Goal: Information Seeking & Learning: Check status

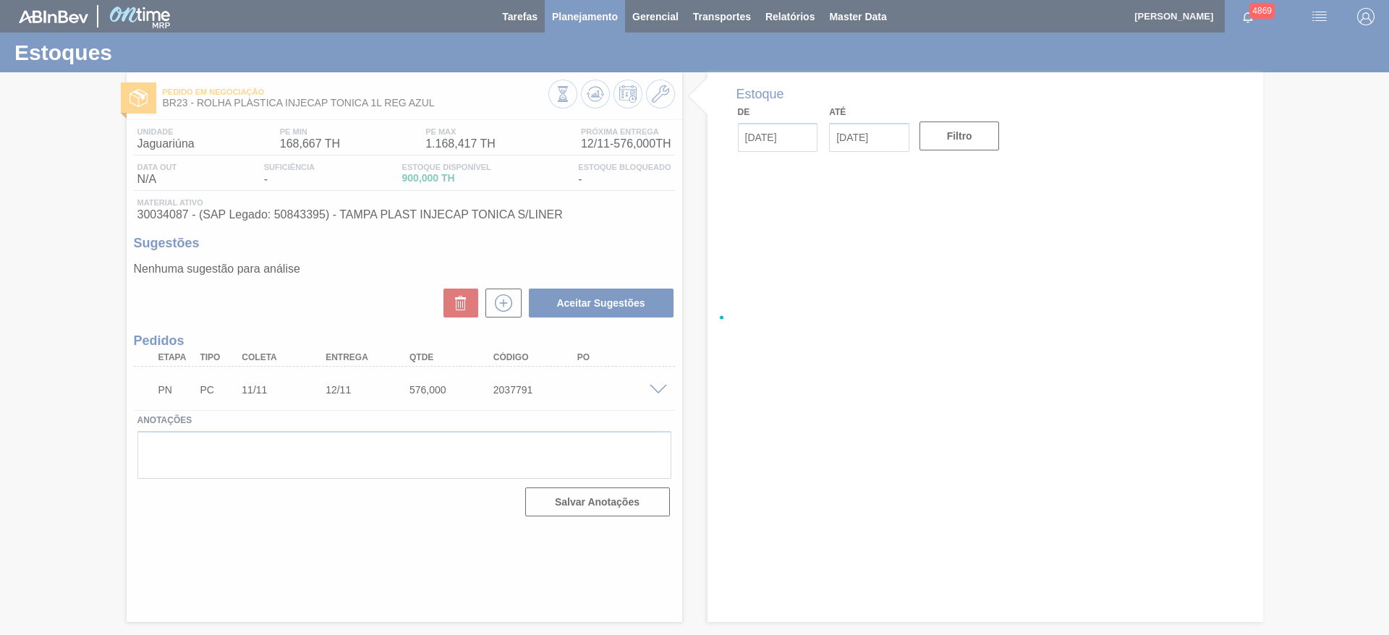
click at [608, 14] on main "Tarefas Planejamento Gerencial Transportes Relatórios Master Data JULIA SILVA D…" at bounding box center [694, 317] width 1389 height 635
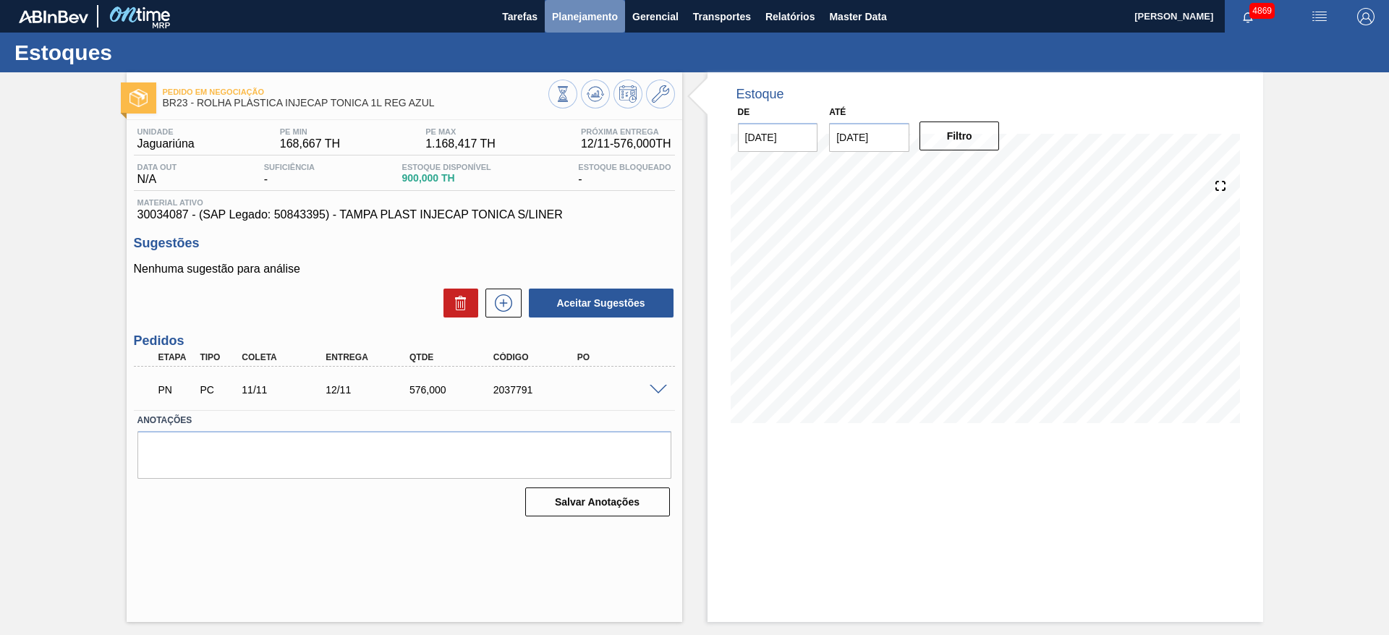
click at [577, 23] on span "Planejamento" at bounding box center [585, 16] width 66 height 17
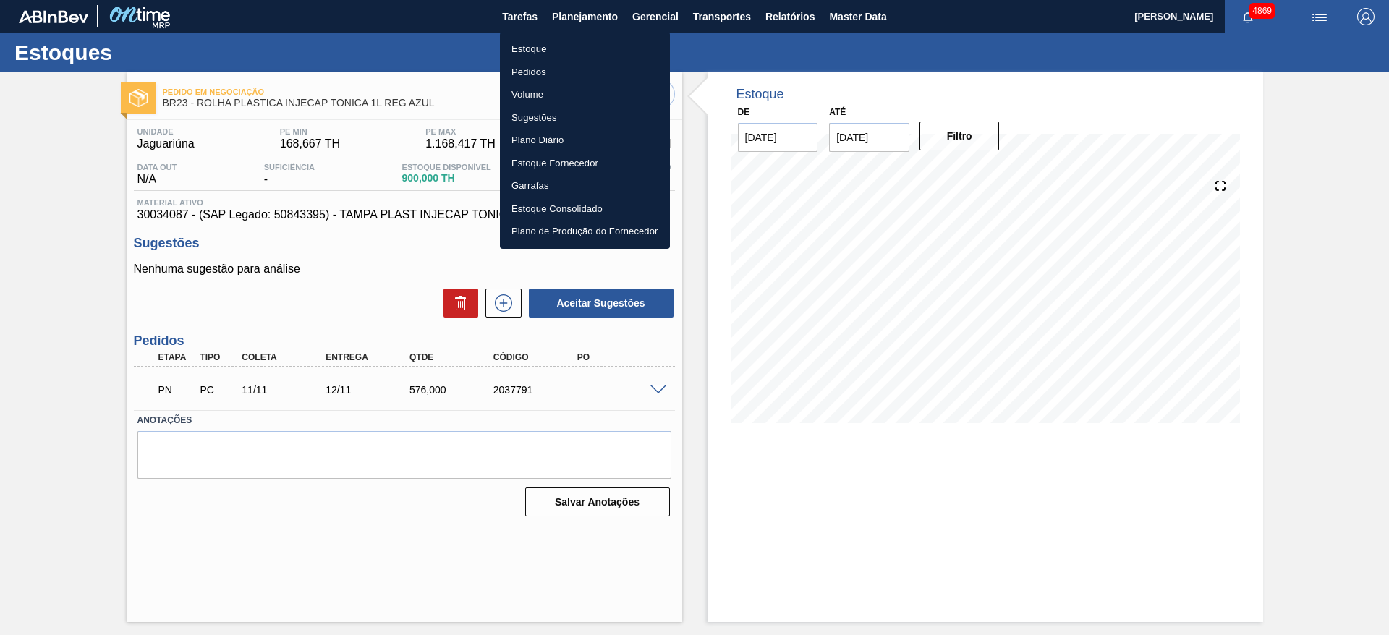
click at [556, 54] on li "Estoque" at bounding box center [585, 49] width 170 height 23
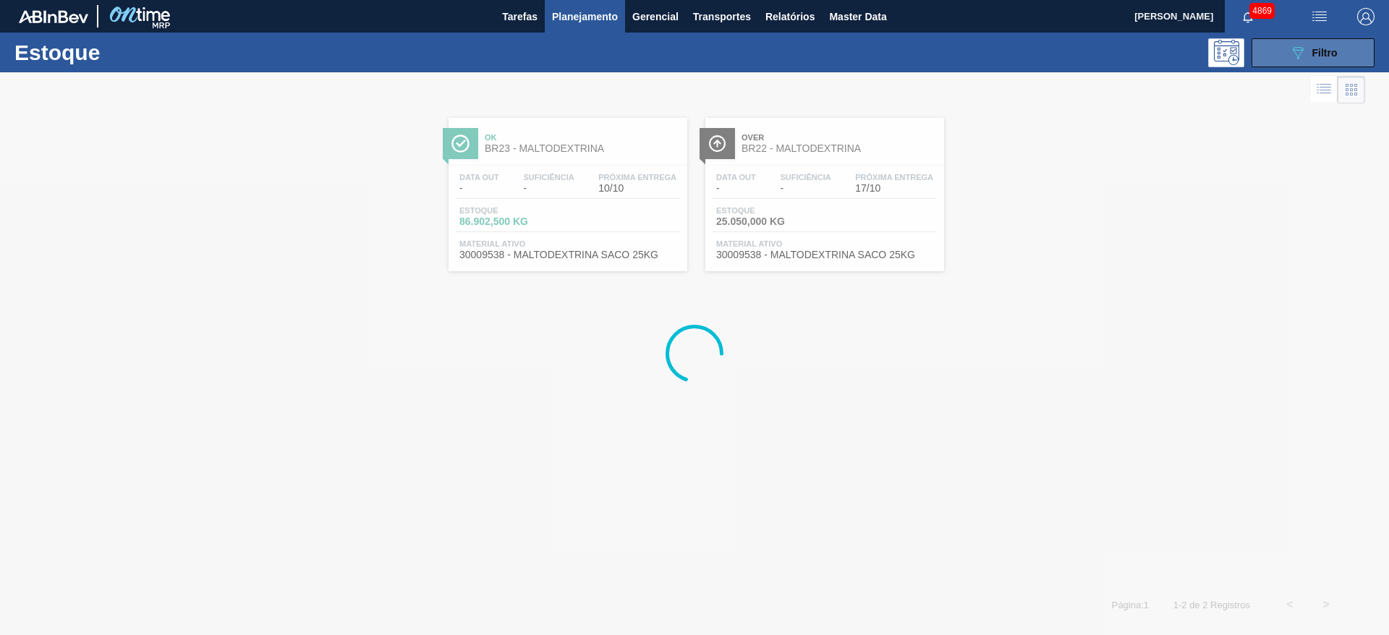
click at [1289, 52] on button "089F7B8B-B2A5-4AFE-B5C0-19BA573D28AC Filtro" at bounding box center [1312, 52] width 123 height 29
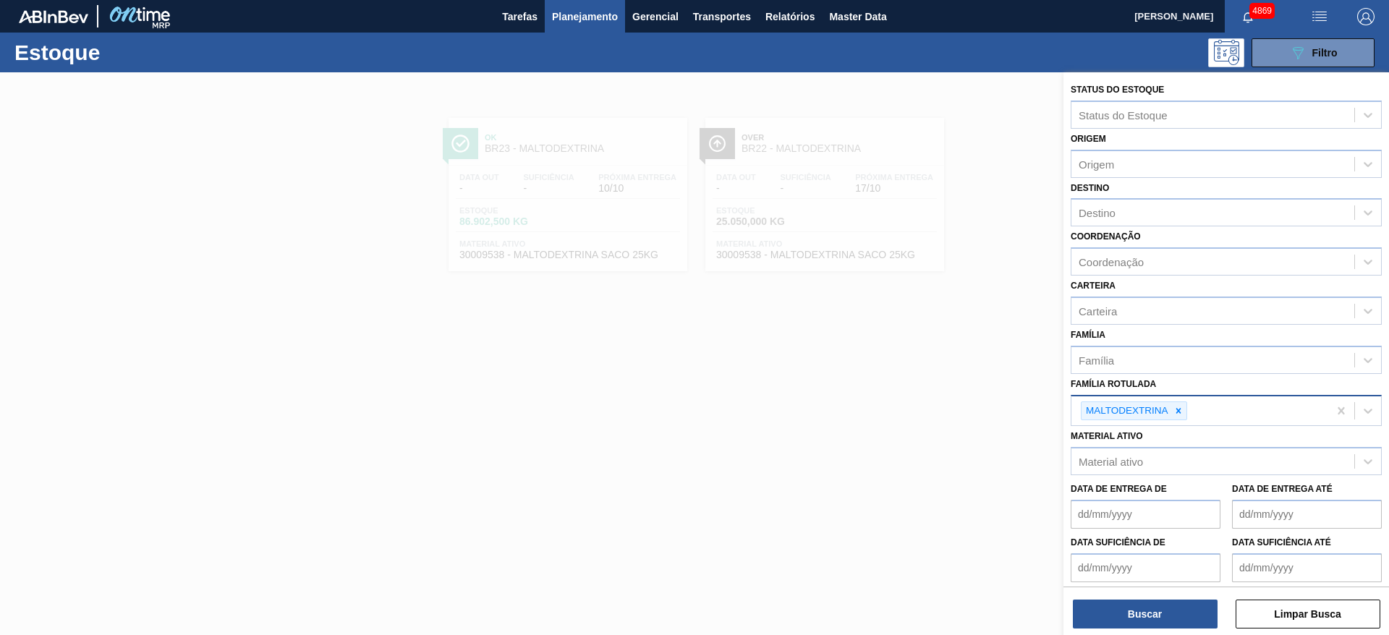
click at [1176, 407] on div at bounding box center [1178, 411] width 16 height 18
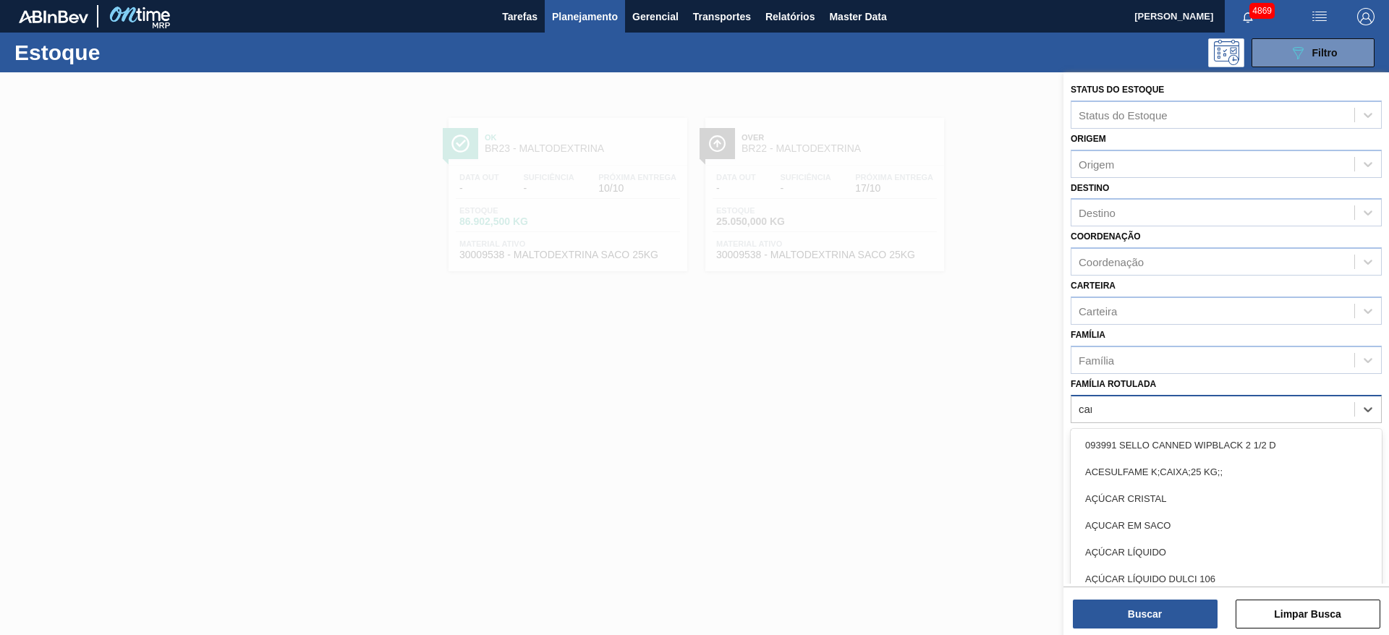
type Rotulada "cara"
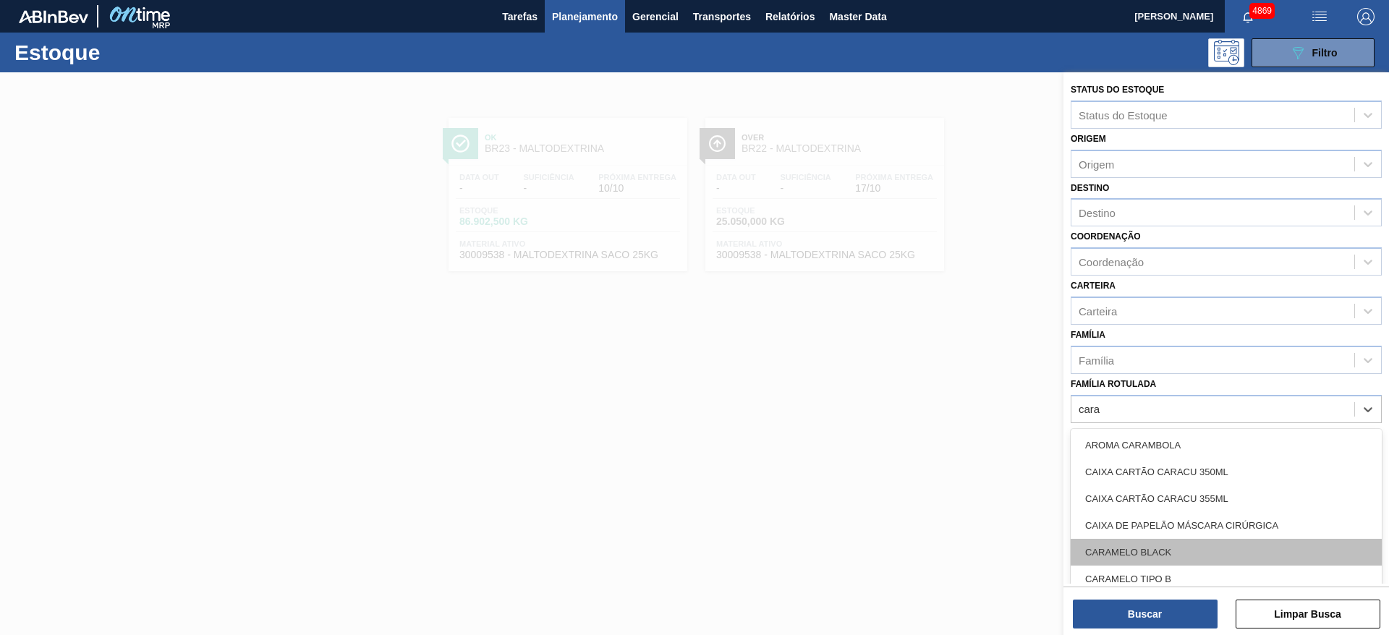
click at [1176, 555] on div "CARAMELO BLACK" at bounding box center [1226, 552] width 311 height 27
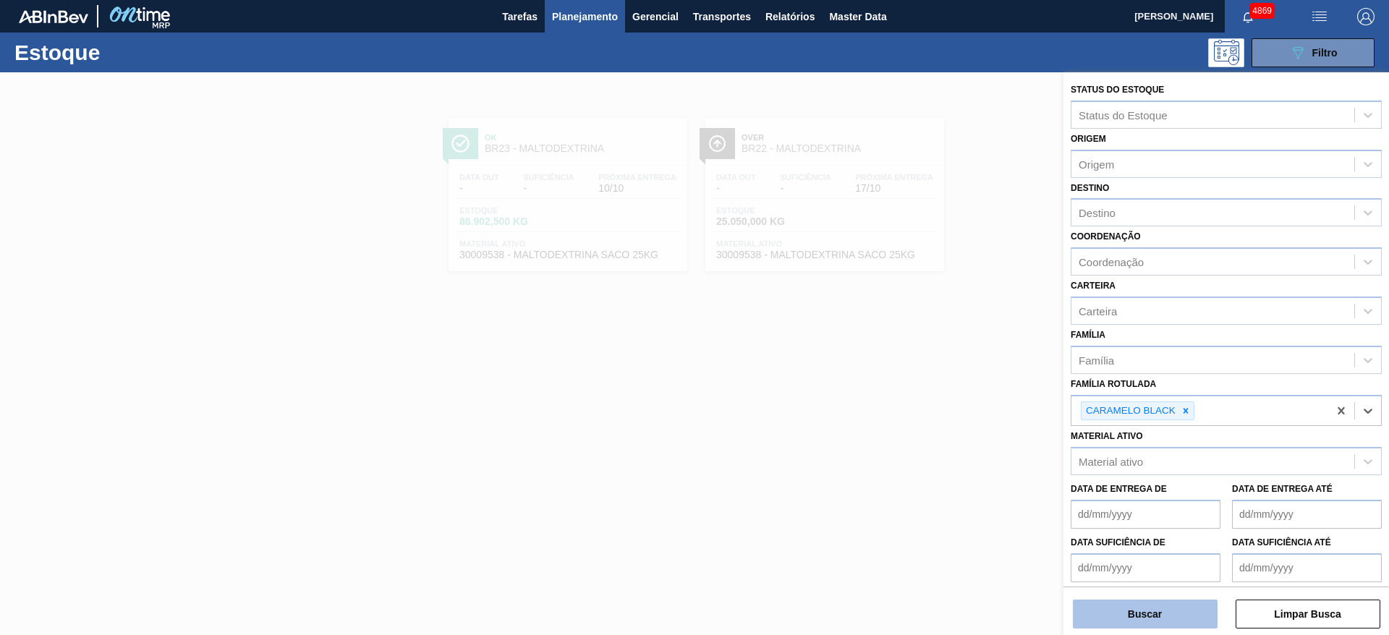
click at [1178, 621] on button "Buscar" at bounding box center [1145, 614] width 145 height 29
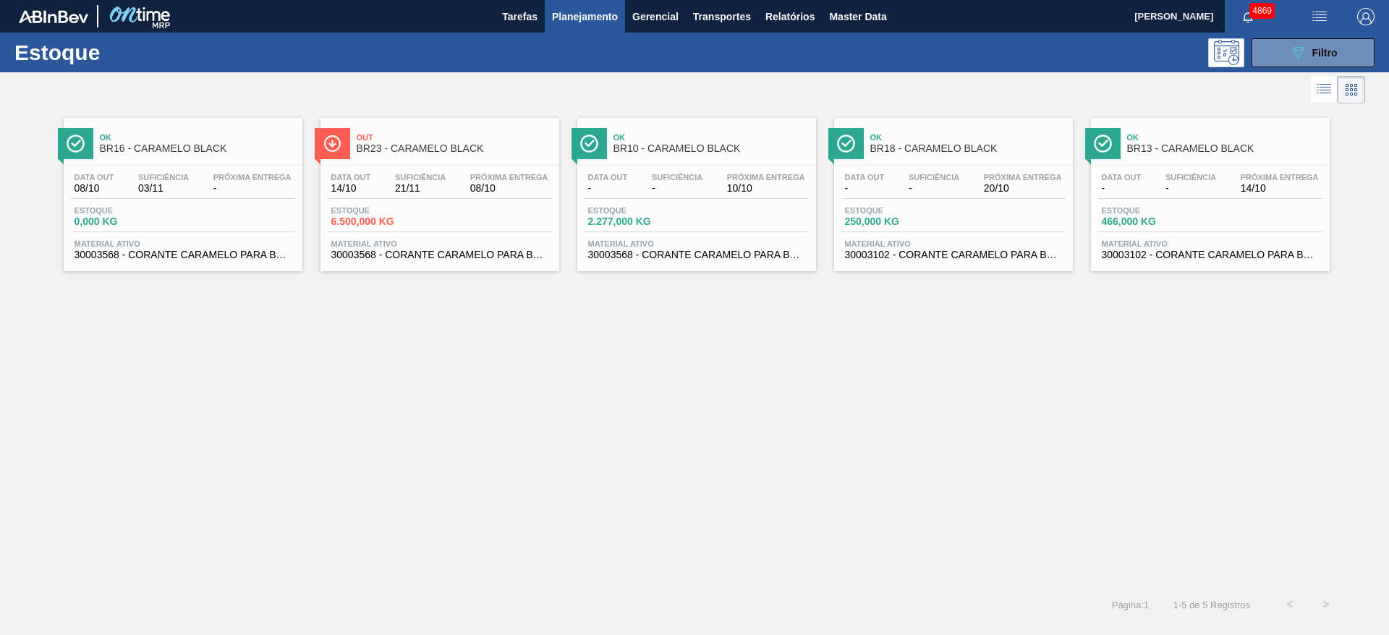
click at [659, 208] on span "Estoque" at bounding box center [638, 210] width 101 height 9
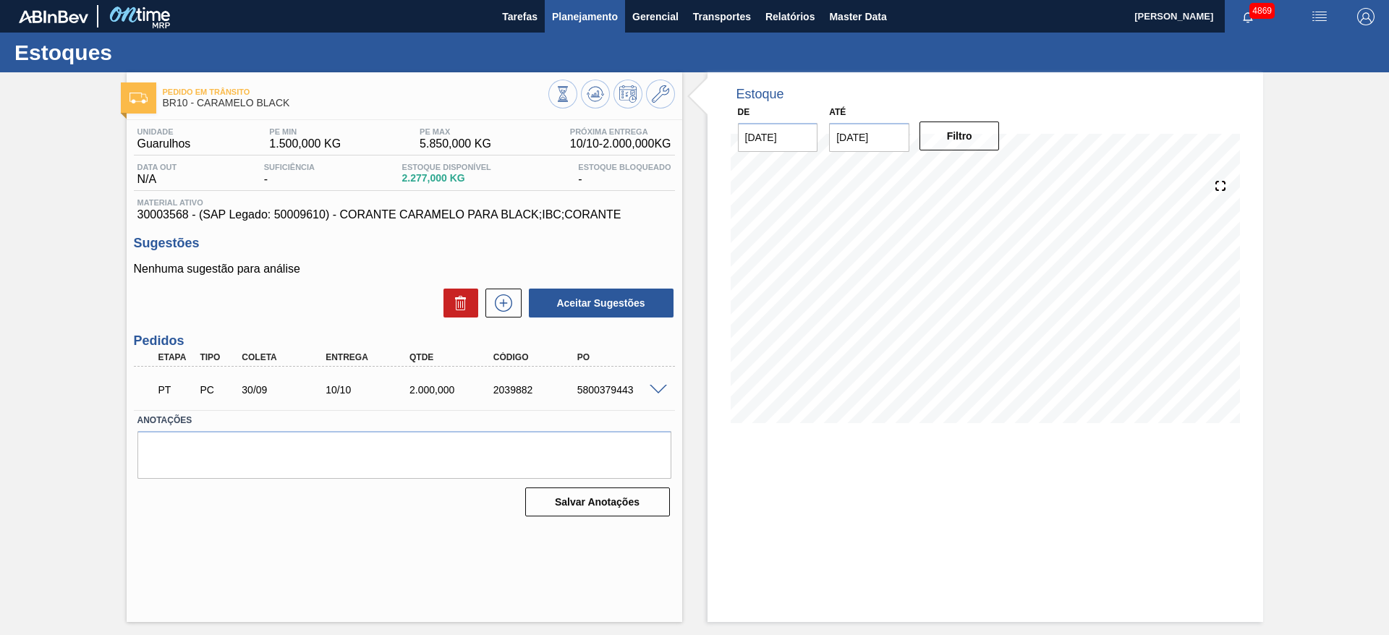
click at [569, 9] on span "Planejamento" at bounding box center [585, 16] width 66 height 17
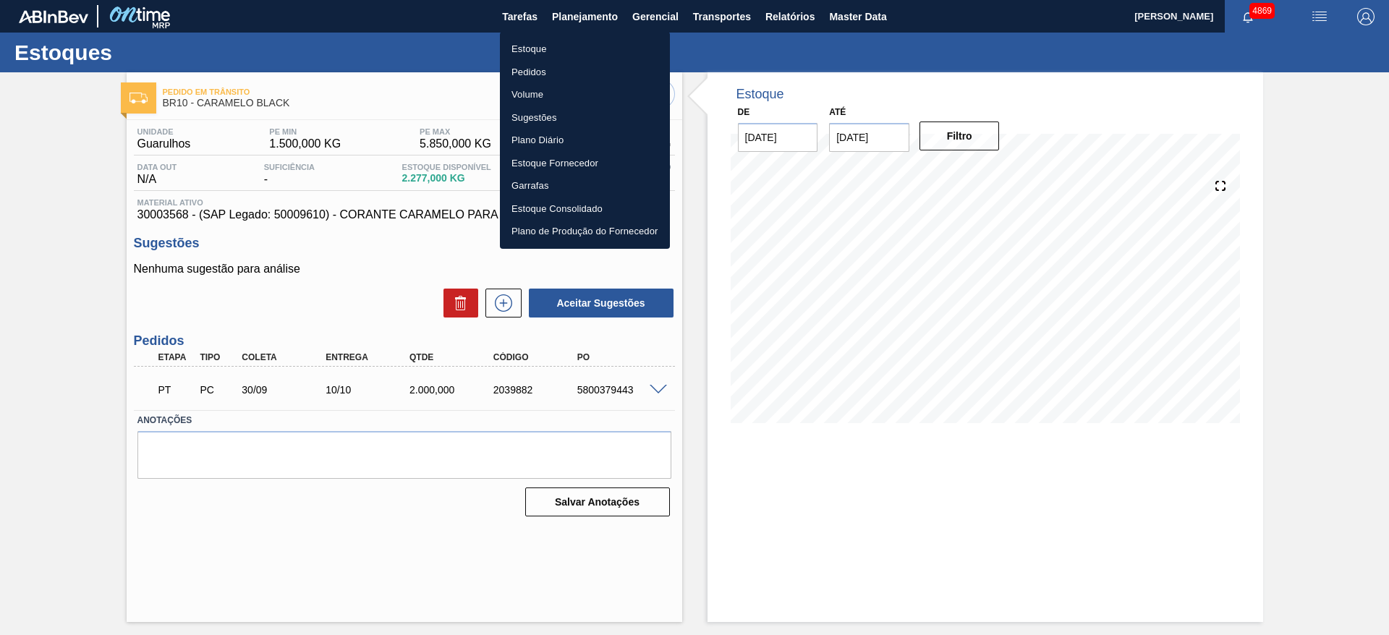
click at [543, 51] on li "Estoque" at bounding box center [585, 49] width 170 height 23
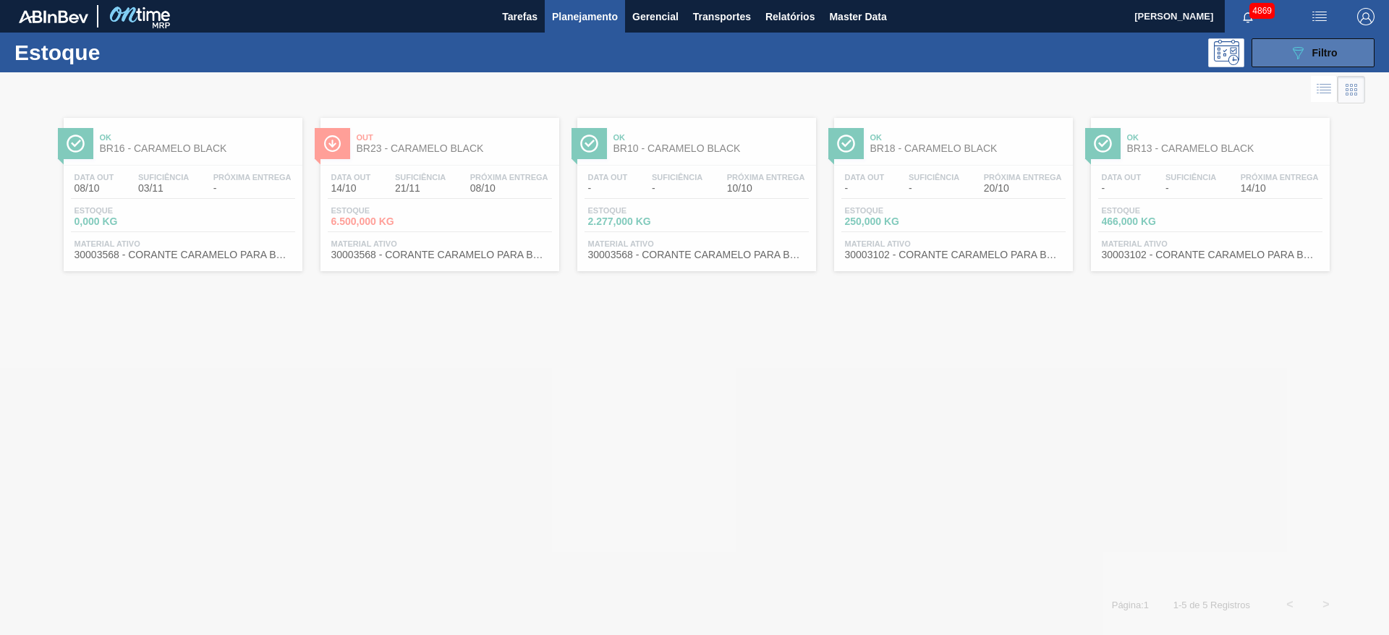
click at [1312, 59] on div "089F7B8B-B2A5-4AFE-B5C0-19BA573D28AC Filtro" at bounding box center [1313, 52] width 48 height 17
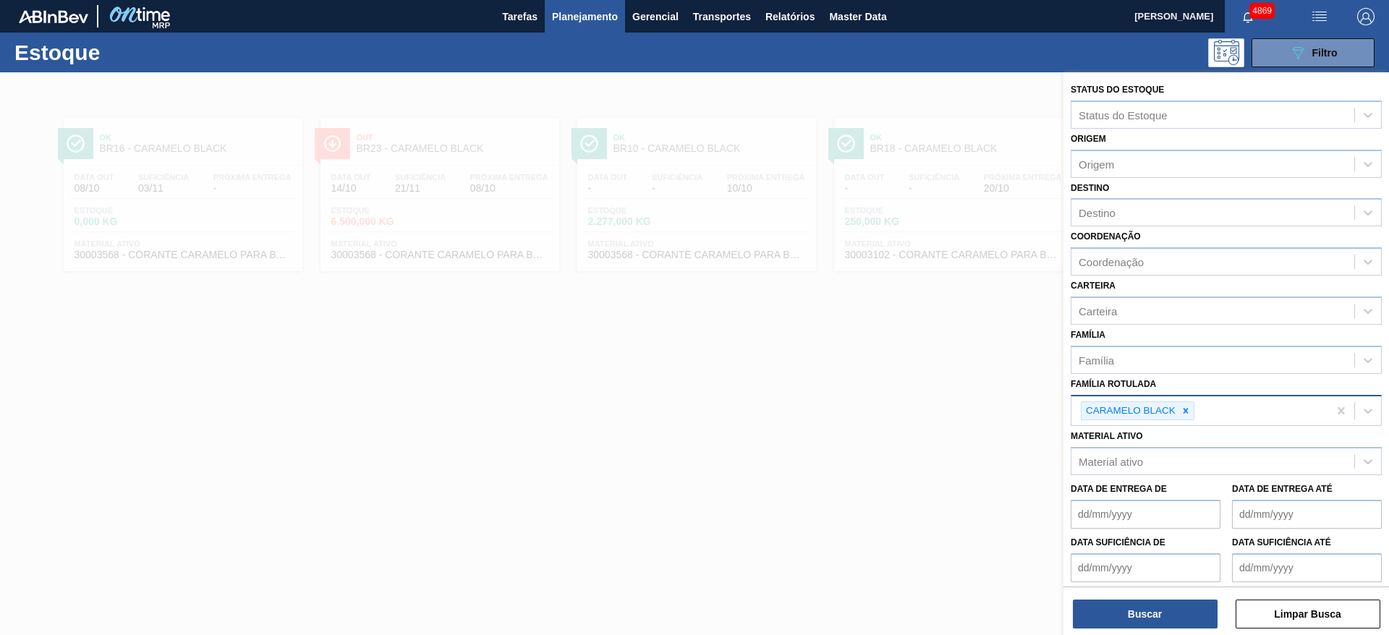
click at [1184, 412] on icon at bounding box center [1186, 411] width 10 height 10
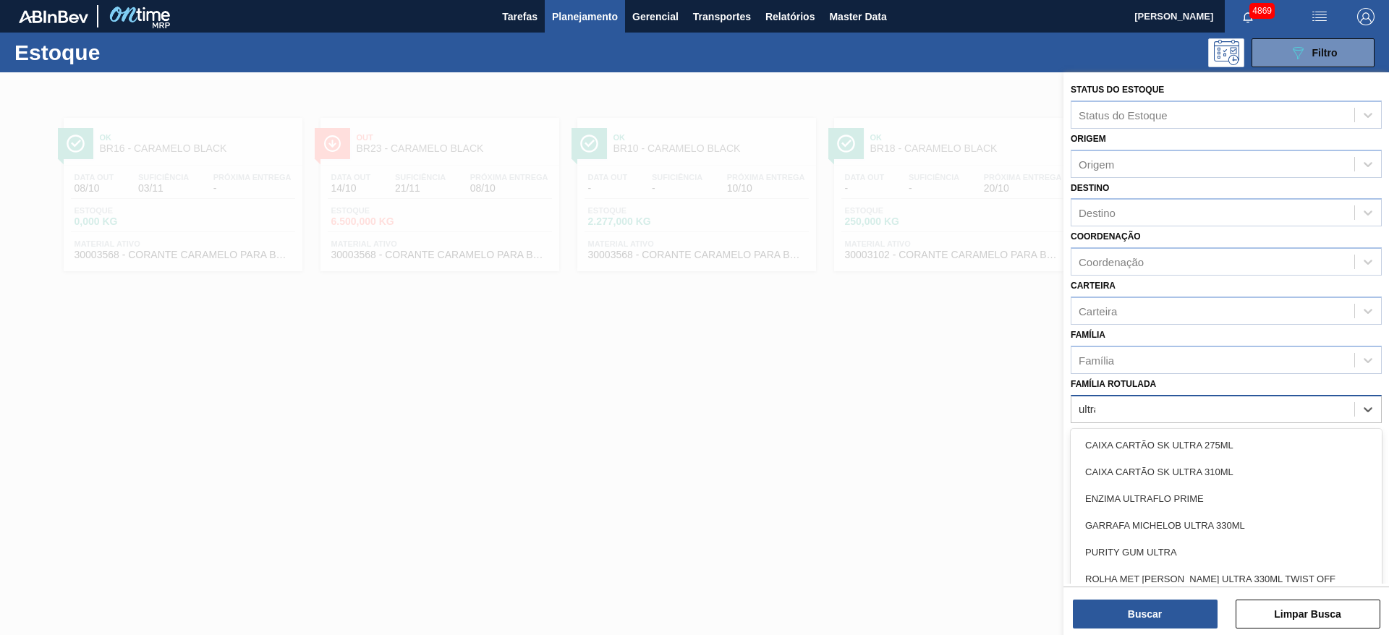
type Rotulada "ultraf"
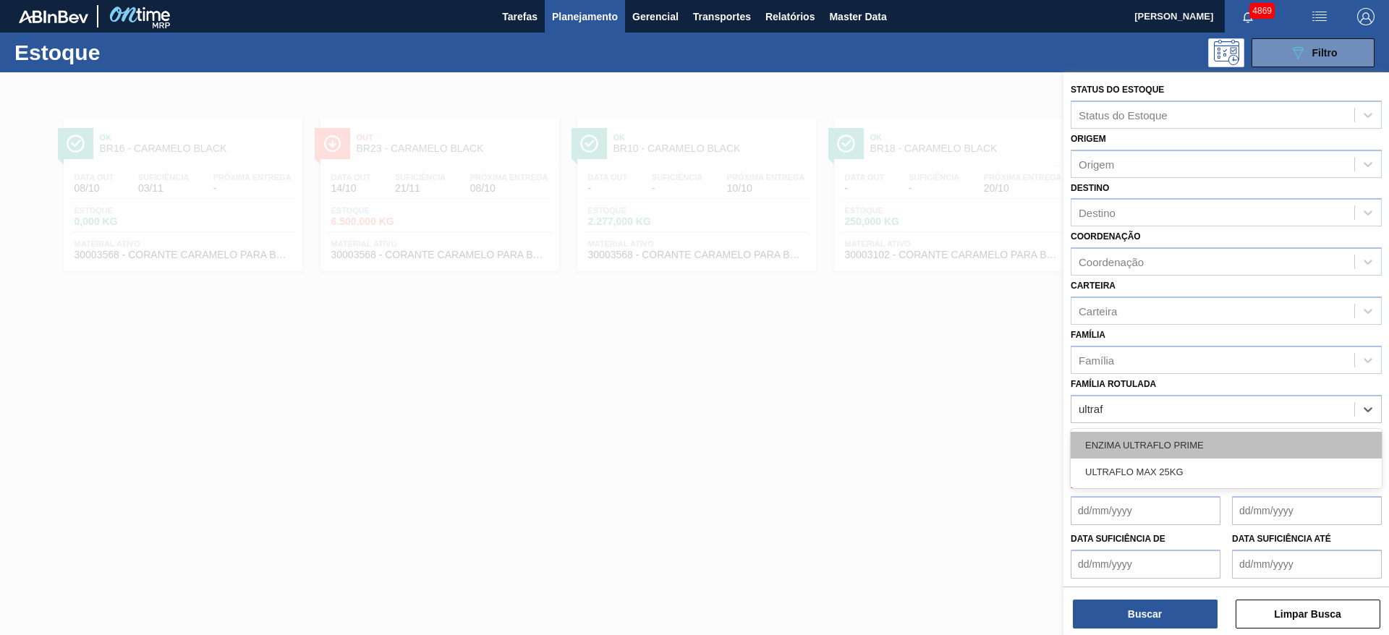
click at [1186, 438] on div "ENZIMA ULTRAFLO PRIME" at bounding box center [1226, 445] width 311 height 27
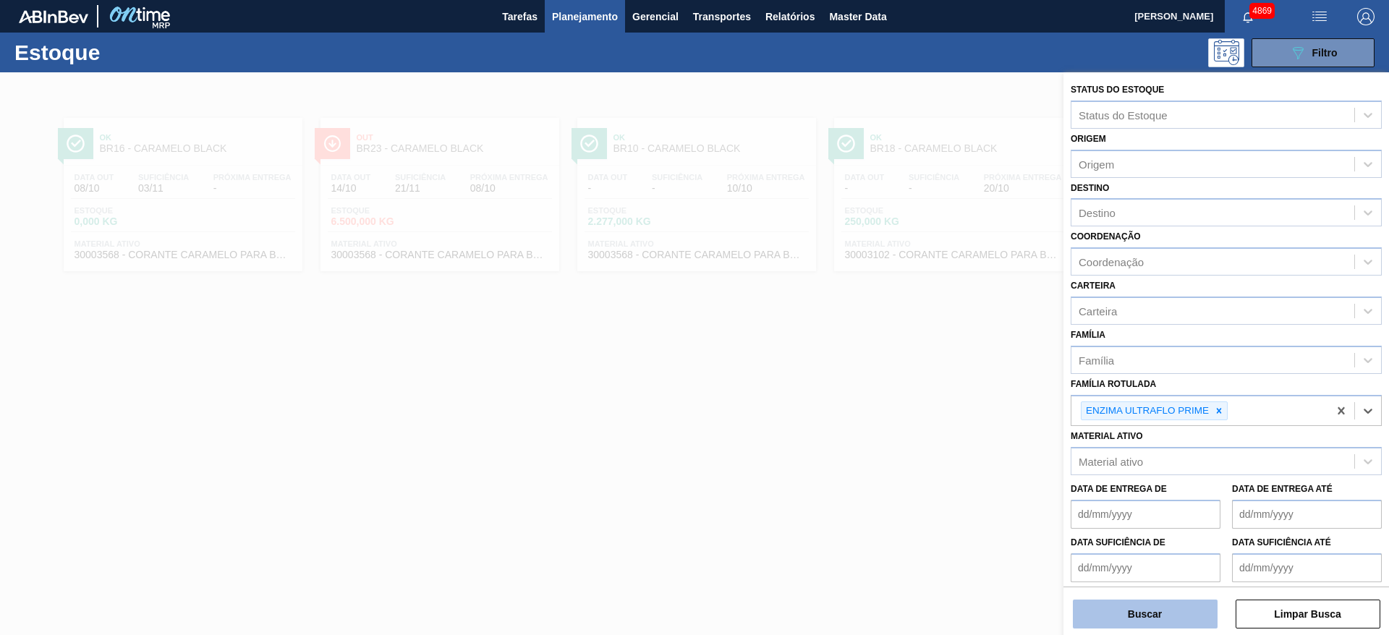
click at [1184, 621] on button "Buscar" at bounding box center [1145, 614] width 145 height 29
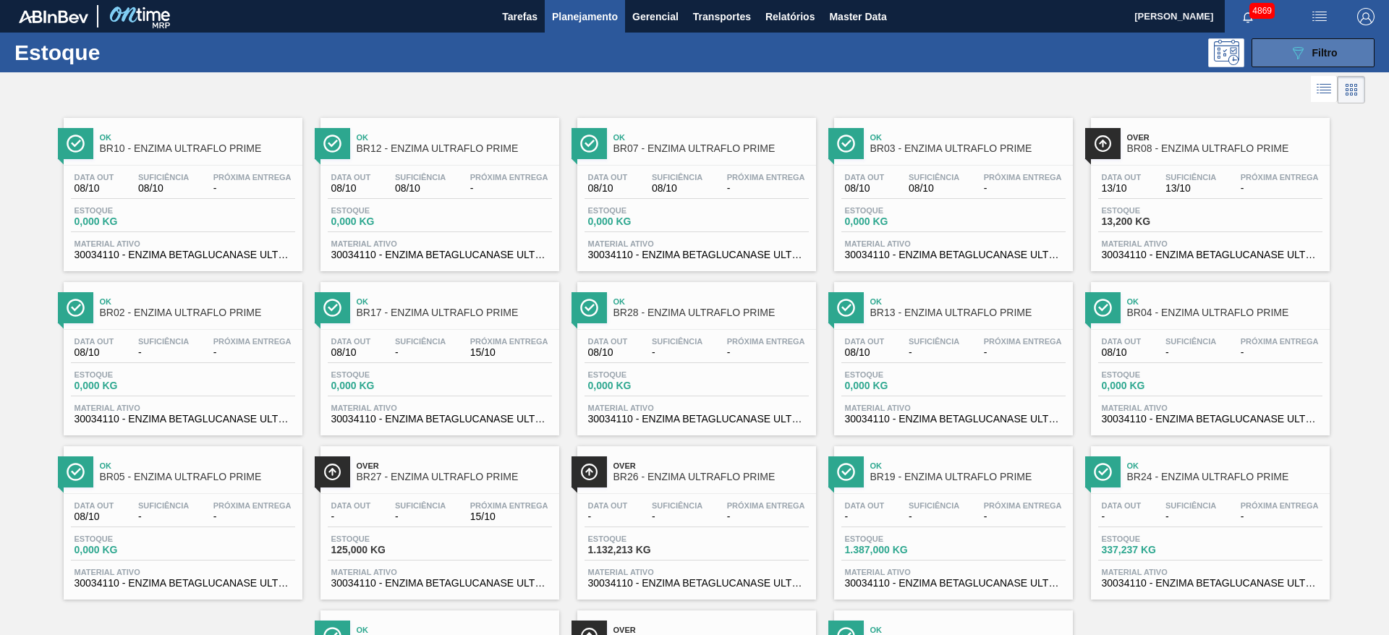
click at [1353, 56] on button "089F7B8B-B2A5-4AFE-B5C0-19BA573D28AC Filtro" at bounding box center [1312, 52] width 123 height 29
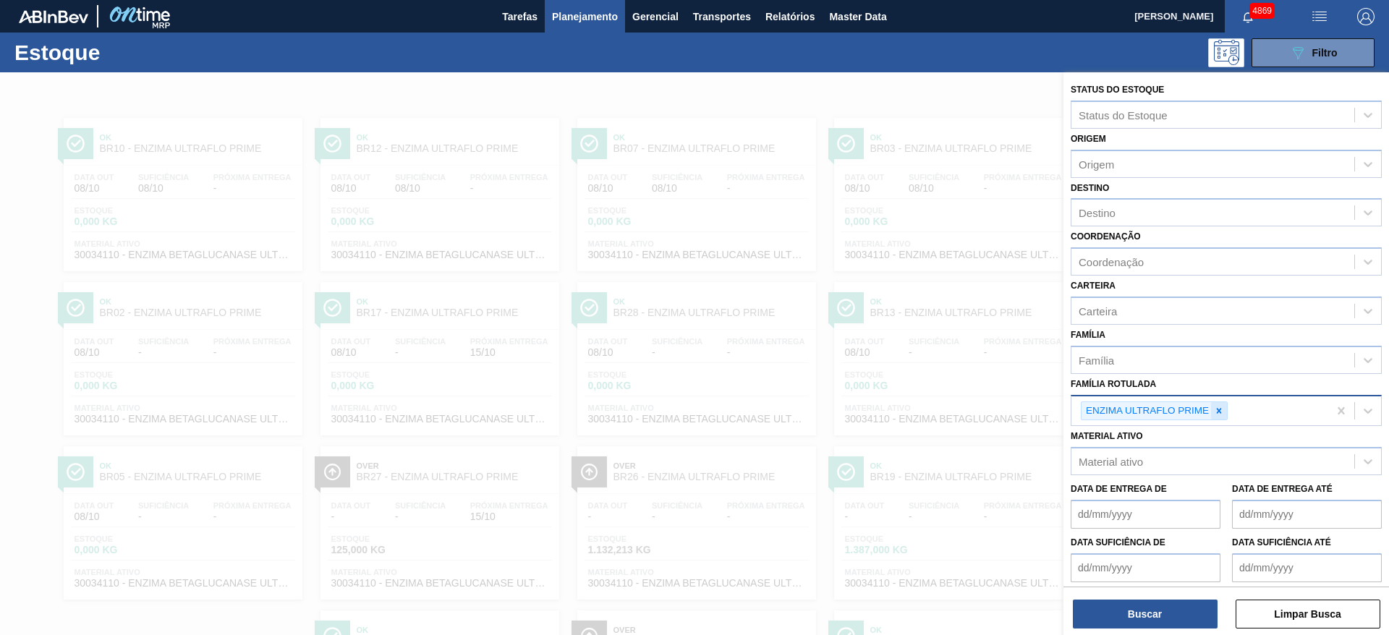
click at [1220, 412] on icon at bounding box center [1219, 410] width 5 height 5
click at [1202, 459] on div "Material ativo" at bounding box center [1212, 458] width 283 height 21
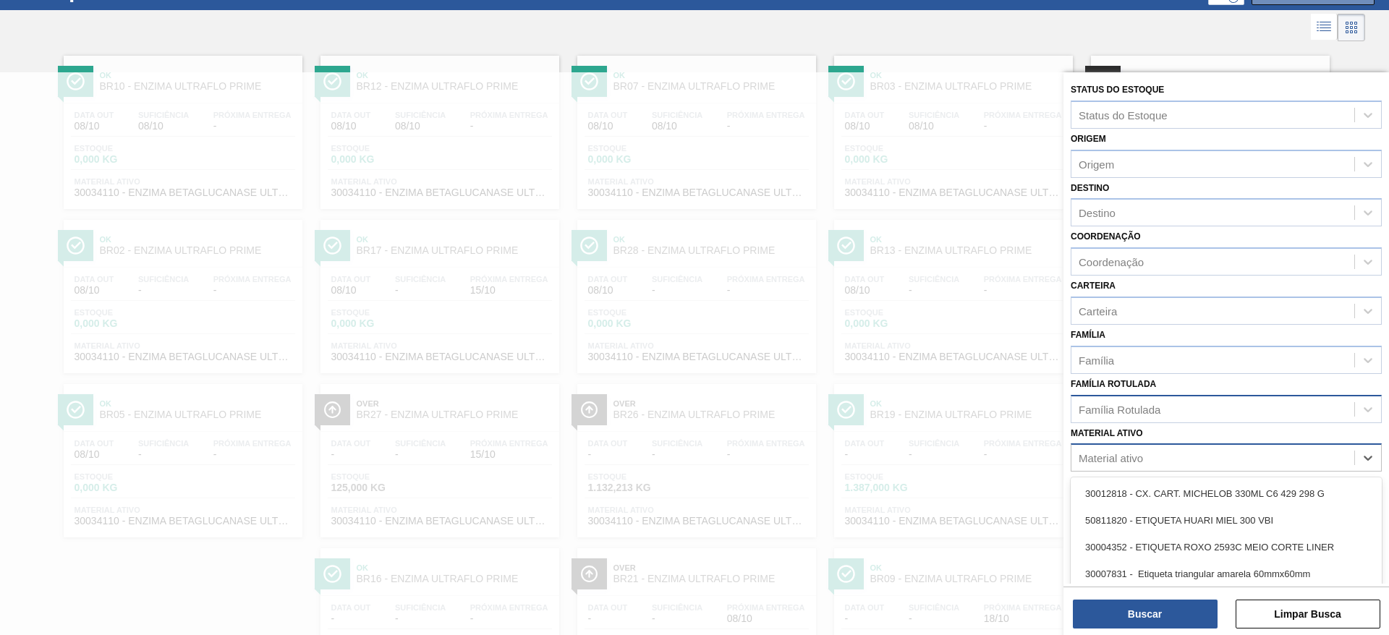
scroll to position [65, 0]
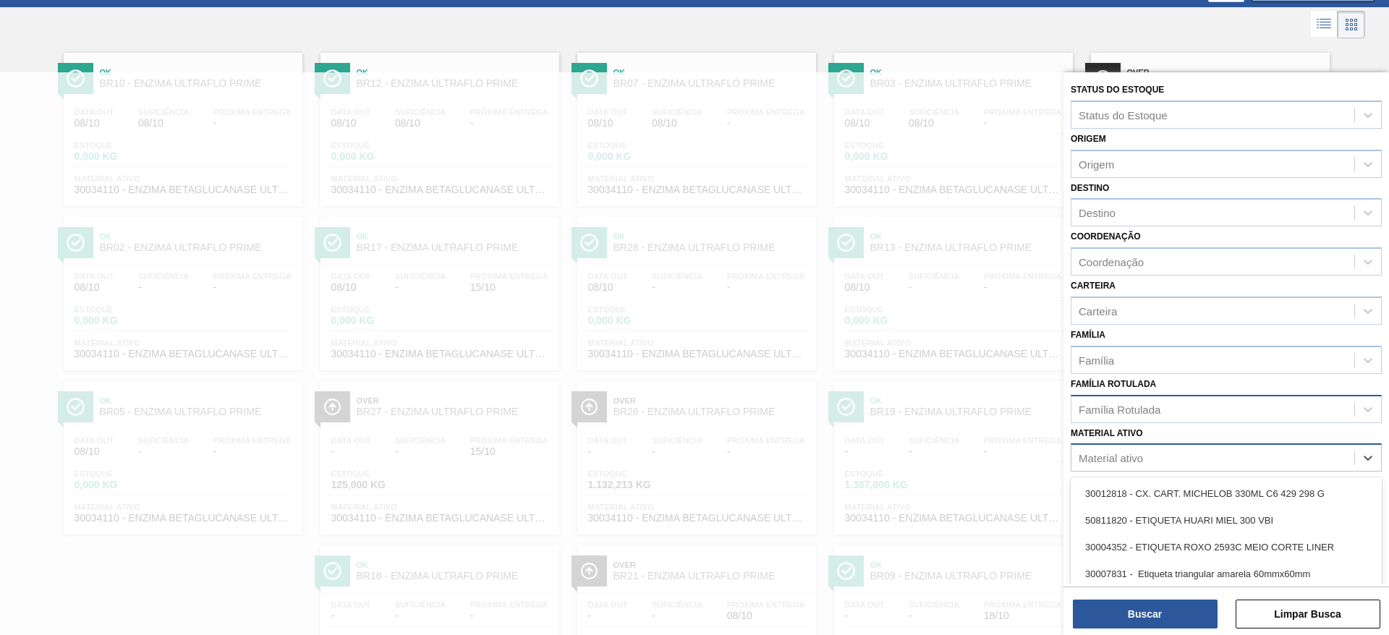
paste ativo "30002341"
type ativo "30002341"
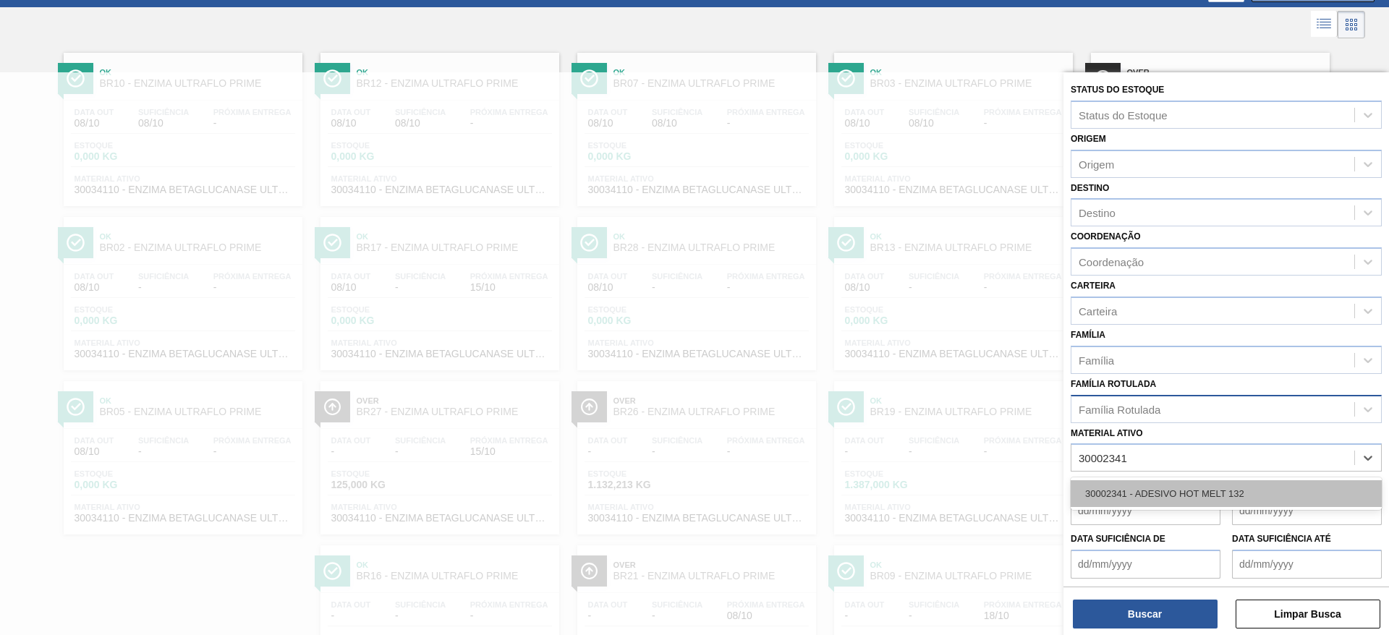
click at [1184, 491] on div "30002341 - ADESIVO HOT MELT 132" at bounding box center [1226, 493] width 311 height 27
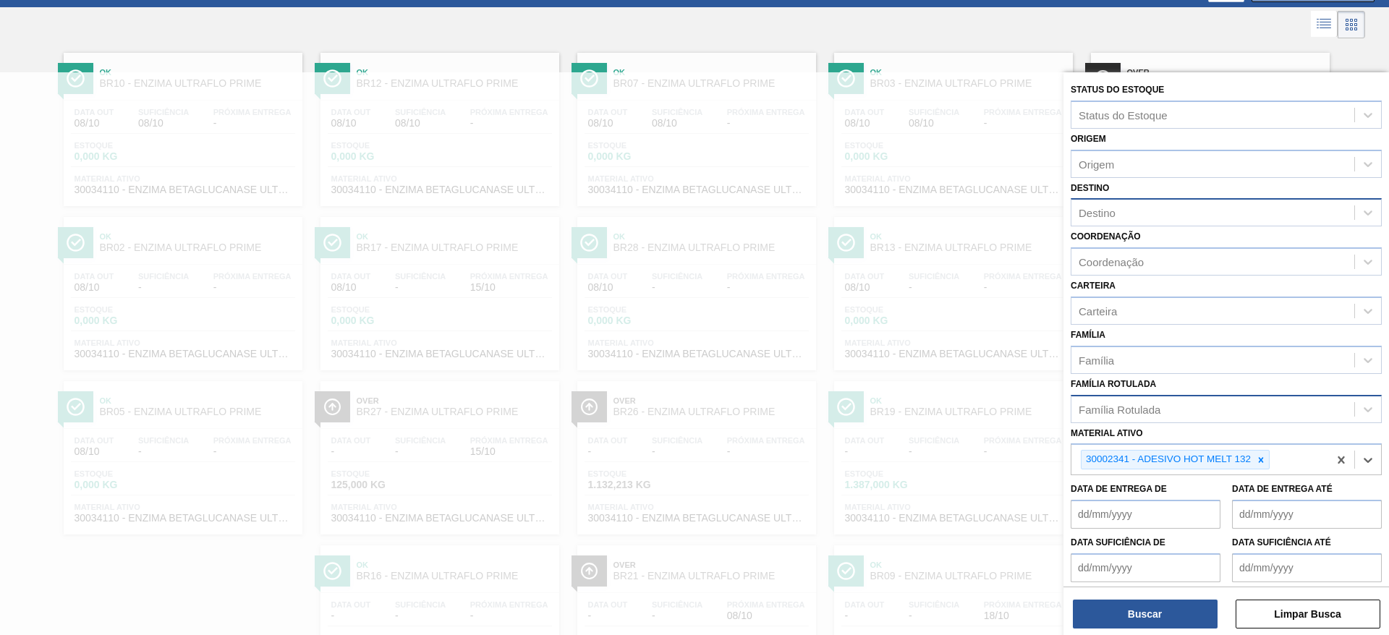
click at [1160, 211] on div "Destino" at bounding box center [1212, 213] width 283 height 21
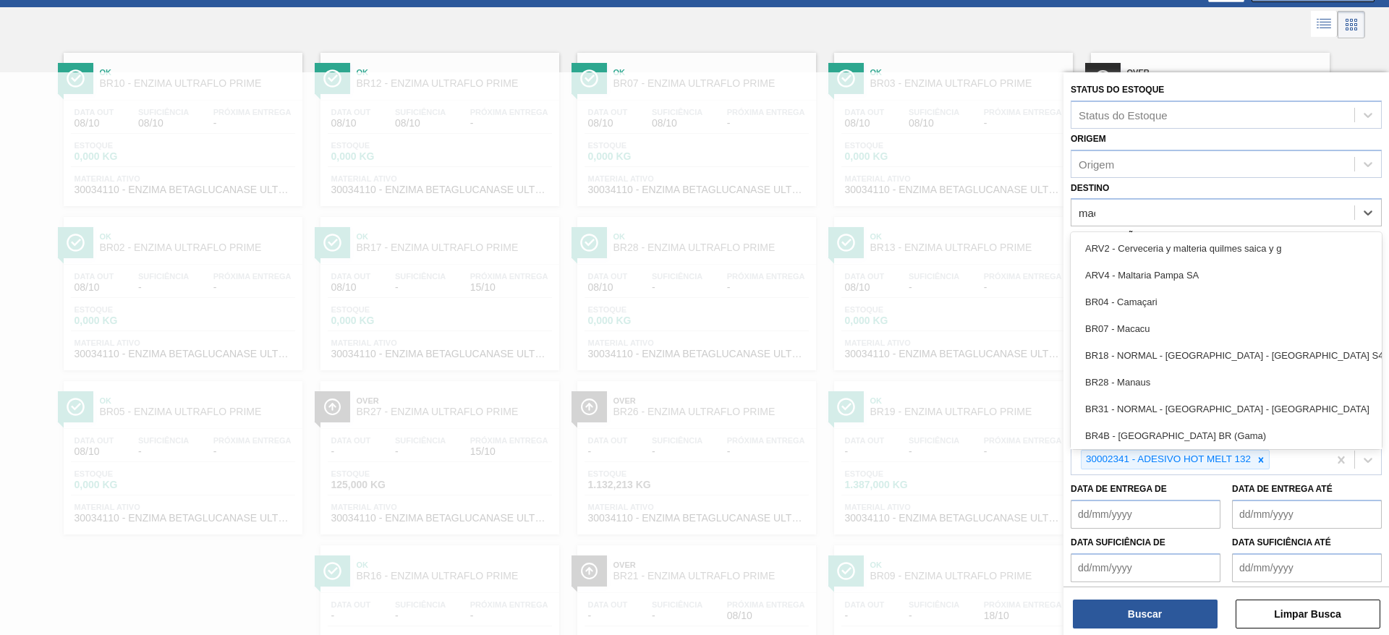
type input "maca"
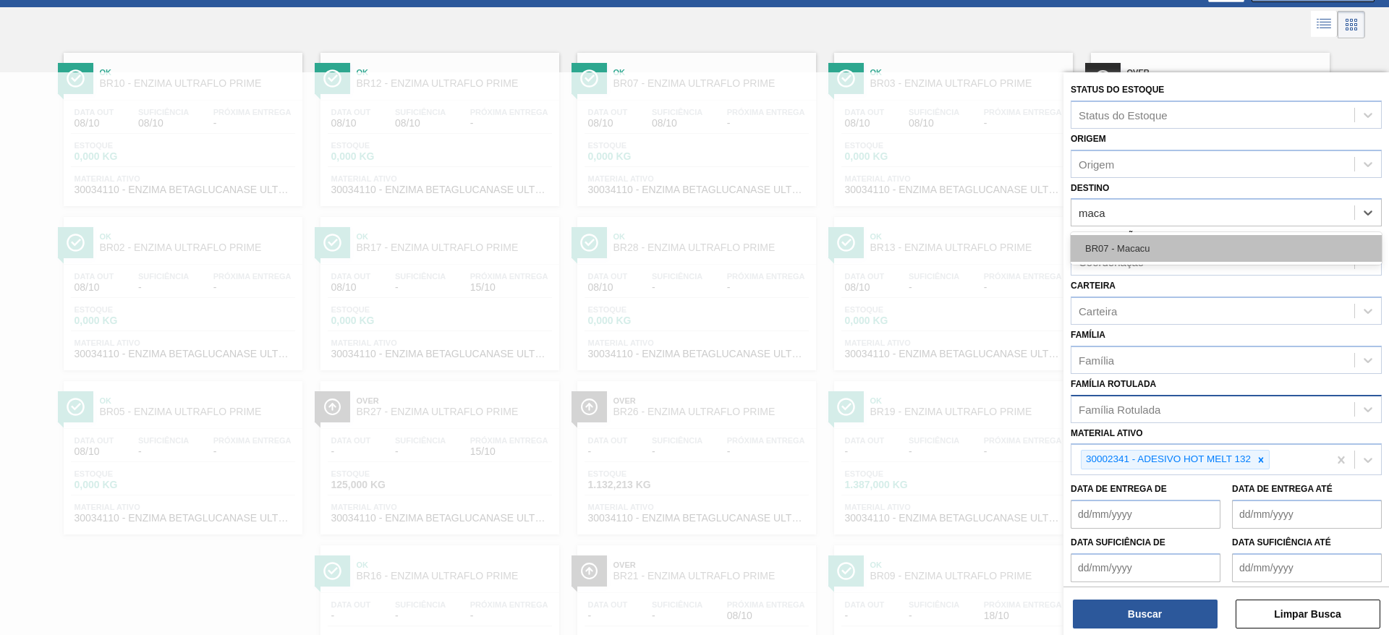
click at [1169, 245] on div "BR07 - Macacu" at bounding box center [1226, 248] width 311 height 27
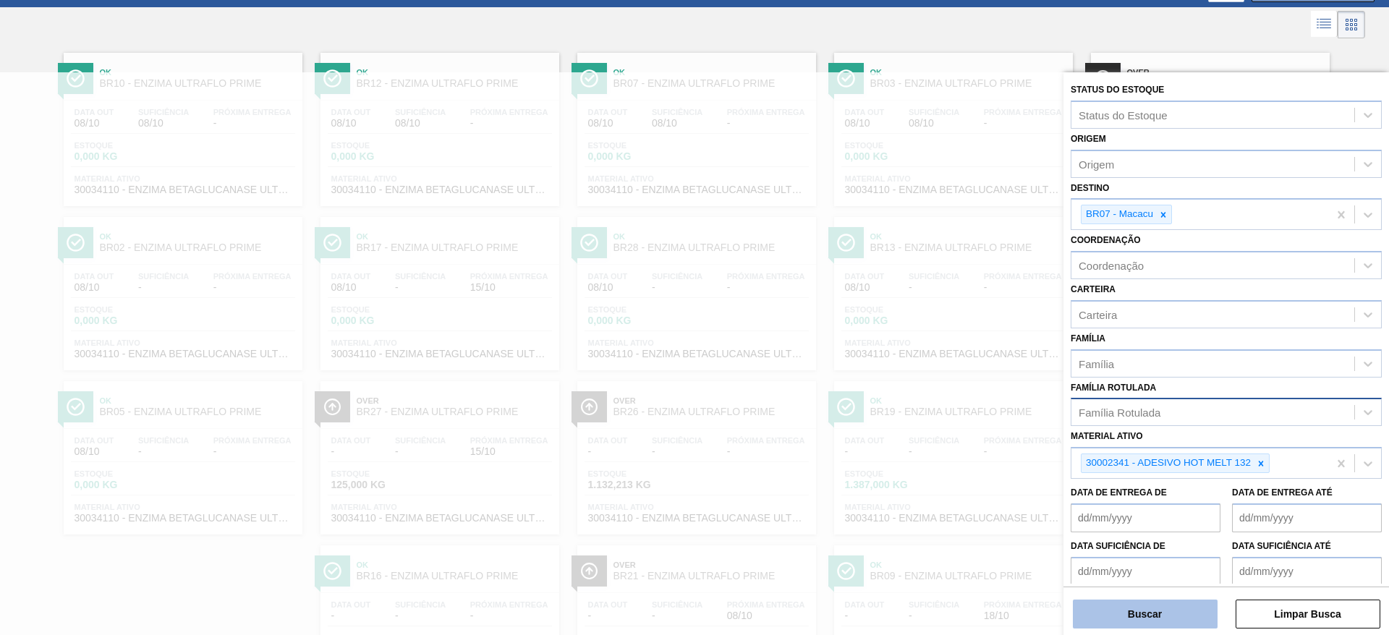
click at [1175, 613] on button "Buscar" at bounding box center [1145, 614] width 145 height 29
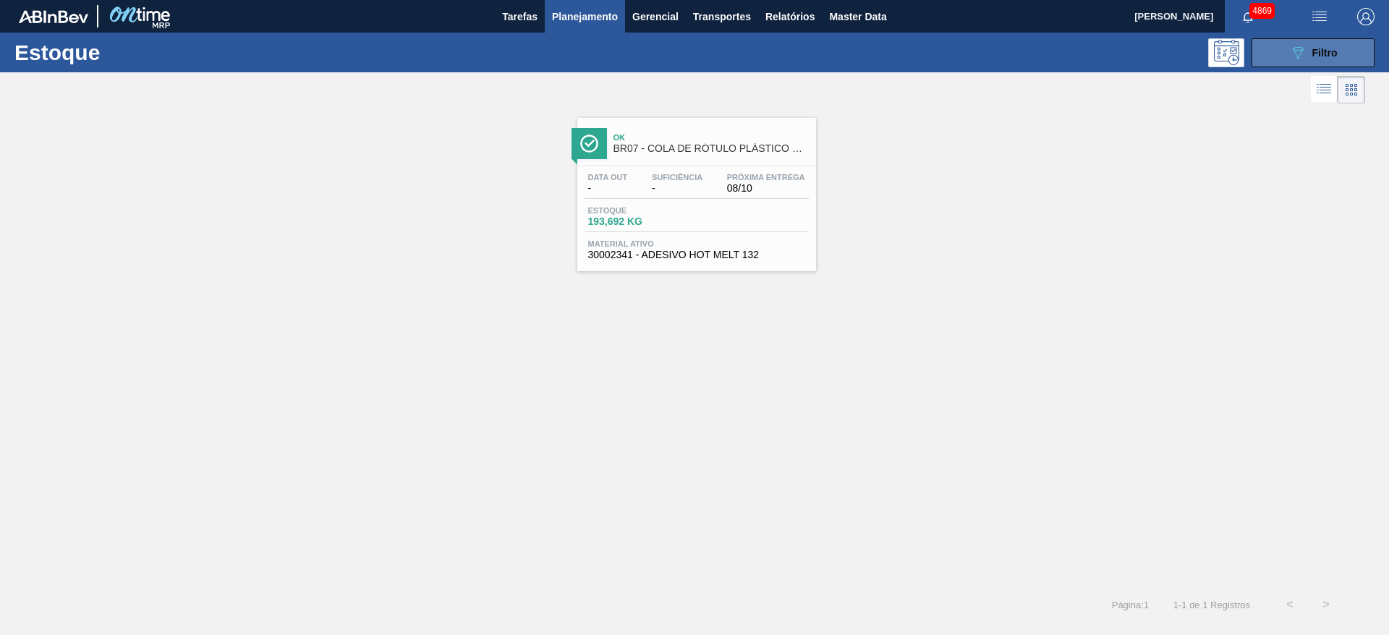
click at [1265, 48] on button "089F7B8B-B2A5-4AFE-B5C0-19BA573D28AC Filtro" at bounding box center [1312, 52] width 123 height 29
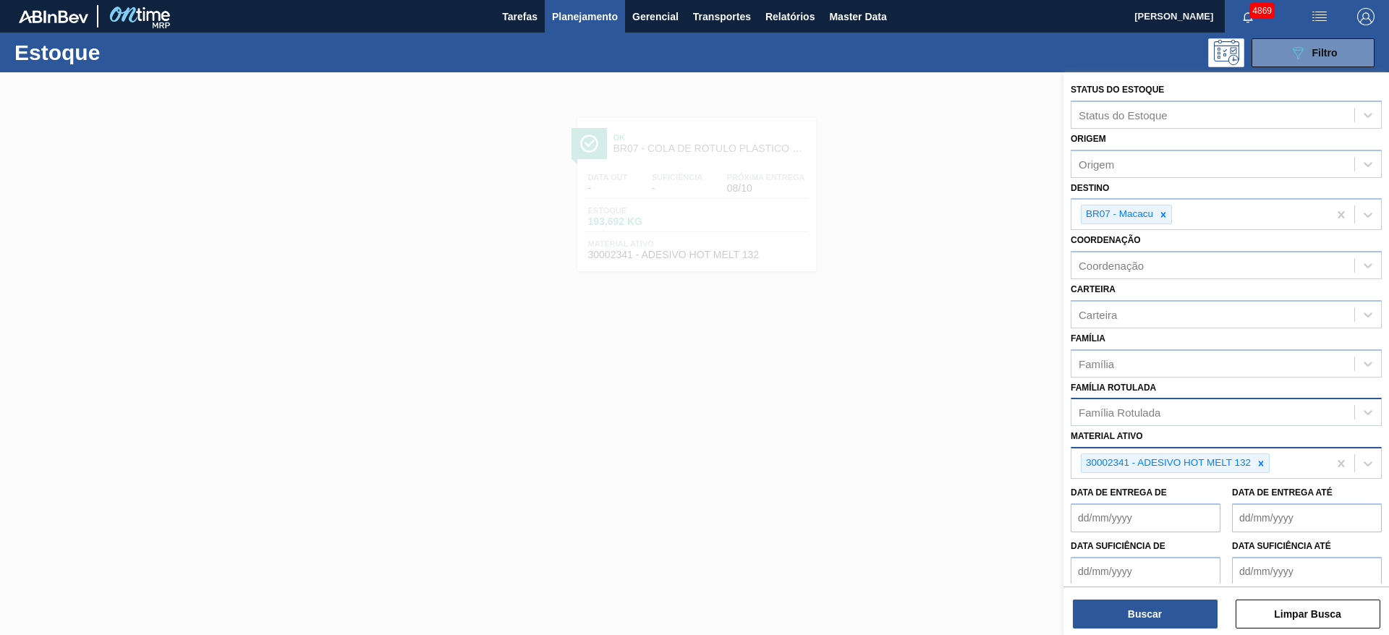
click at [1267, 467] on div at bounding box center [1261, 463] width 16 height 18
paste ativo "30003105"
type ativo "30003105"
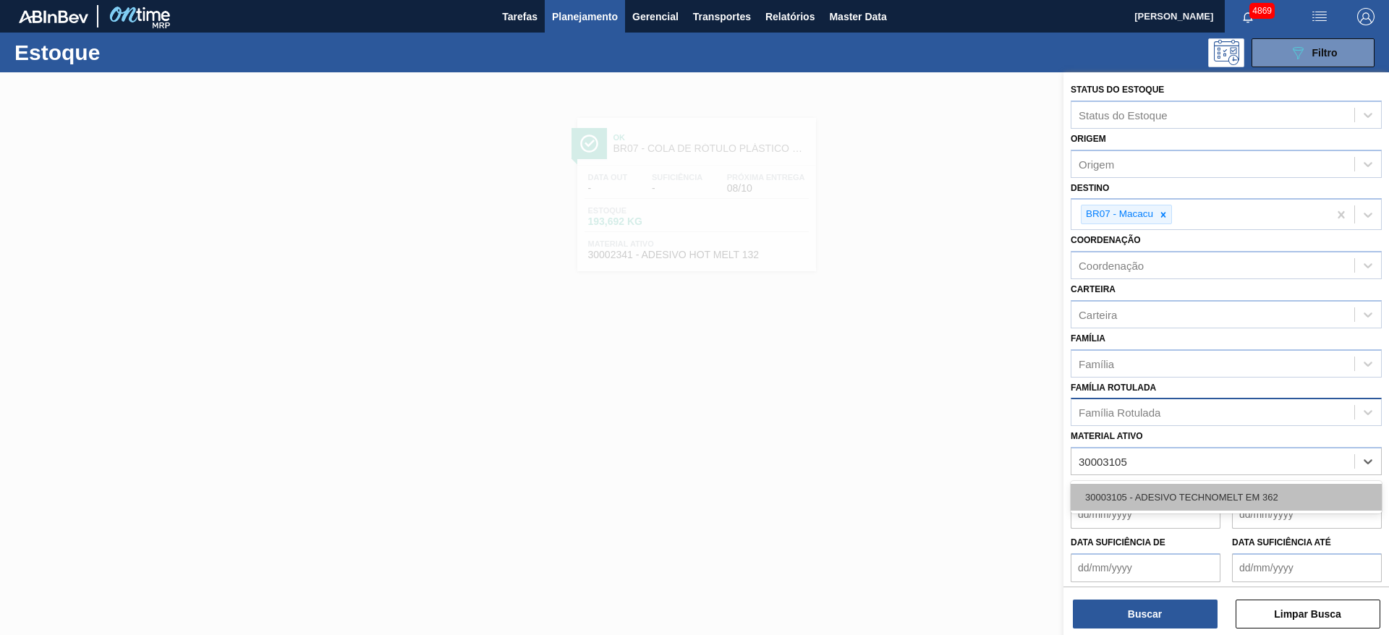
click at [1192, 495] on div "30003105 - ADESIVO TECHNOMELT EM 362" at bounding box center [1226, 497] width 311 height 27
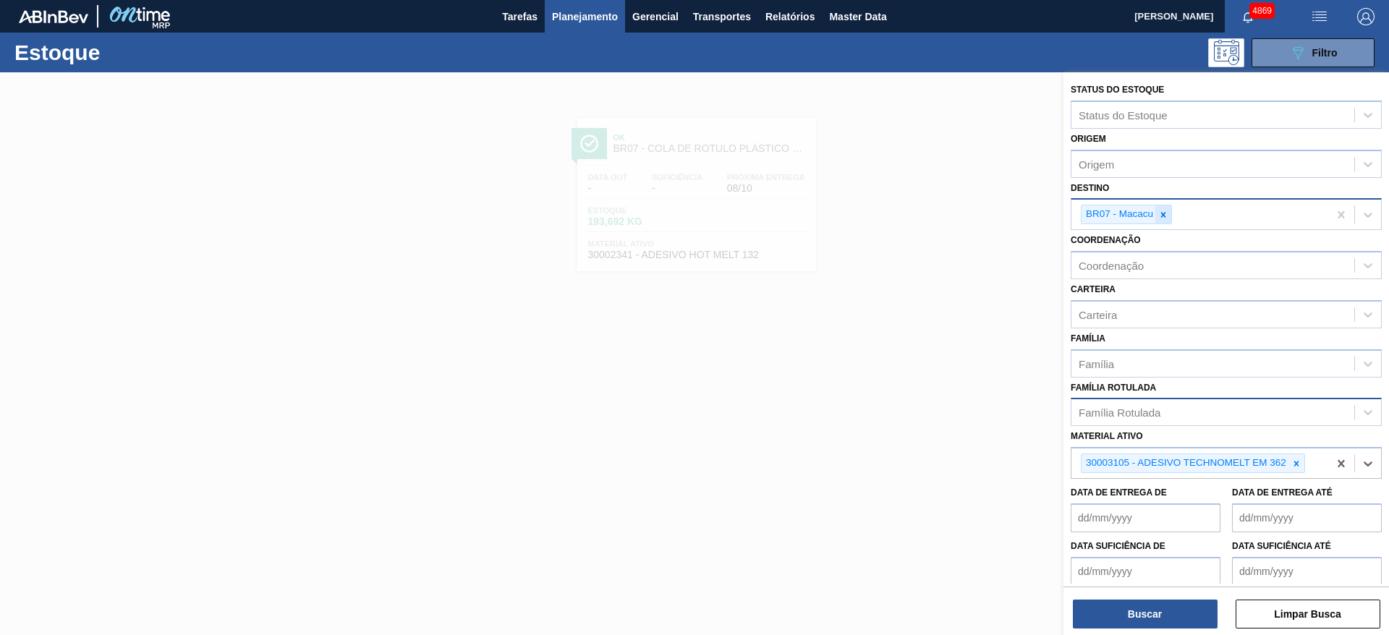
click at [1159, 213] on icon at bounding box center [1163, 215] width 10 height 10
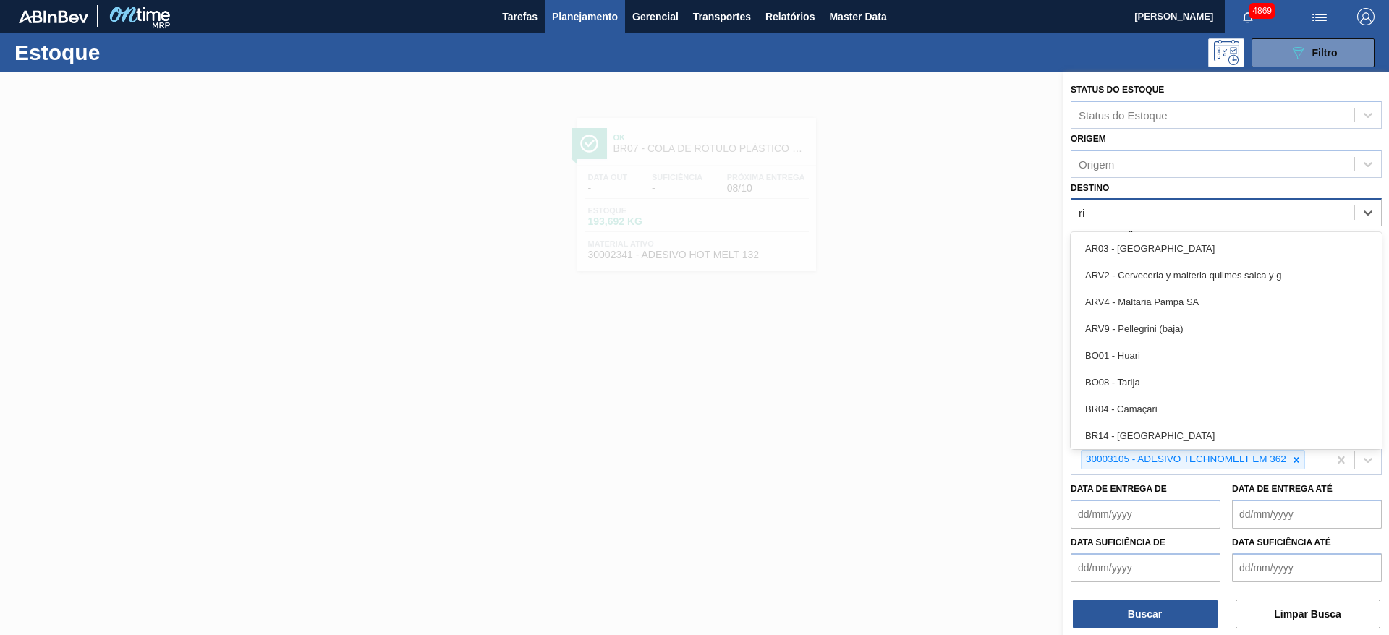
type input "rio"
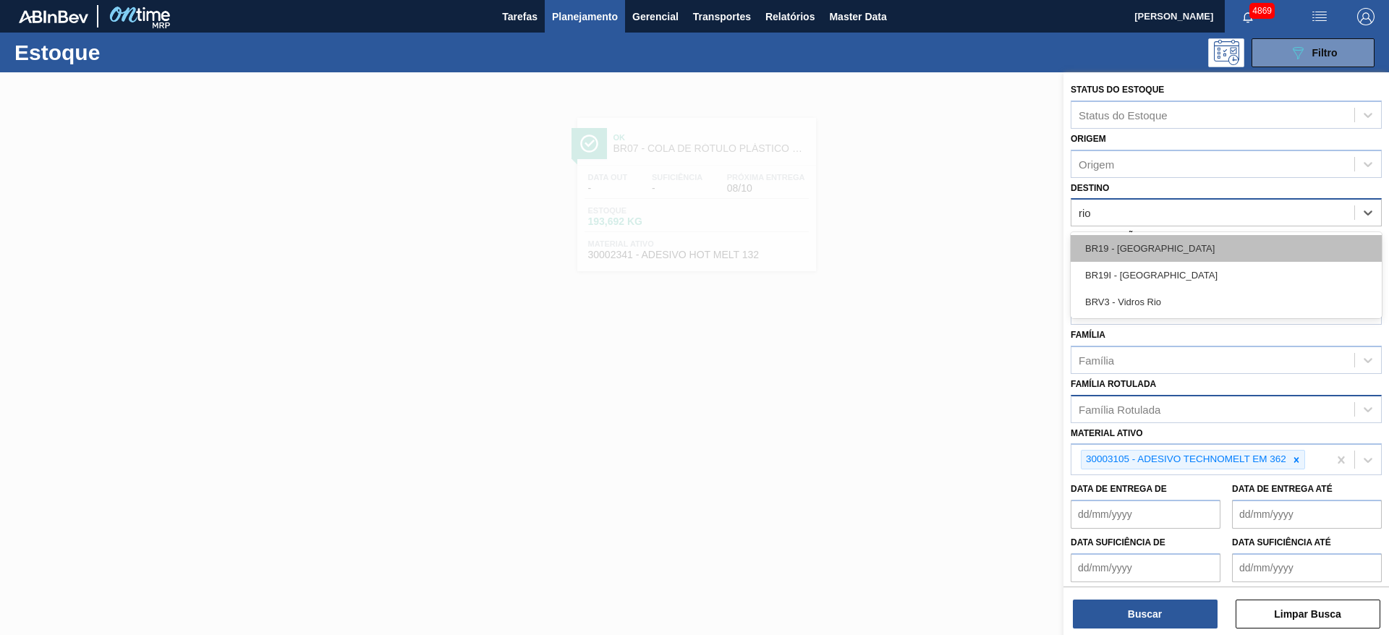
click at [1139, 242] on div "BR19 - Nova Rio" at bounding box center [1226, 248] width 311 height 27
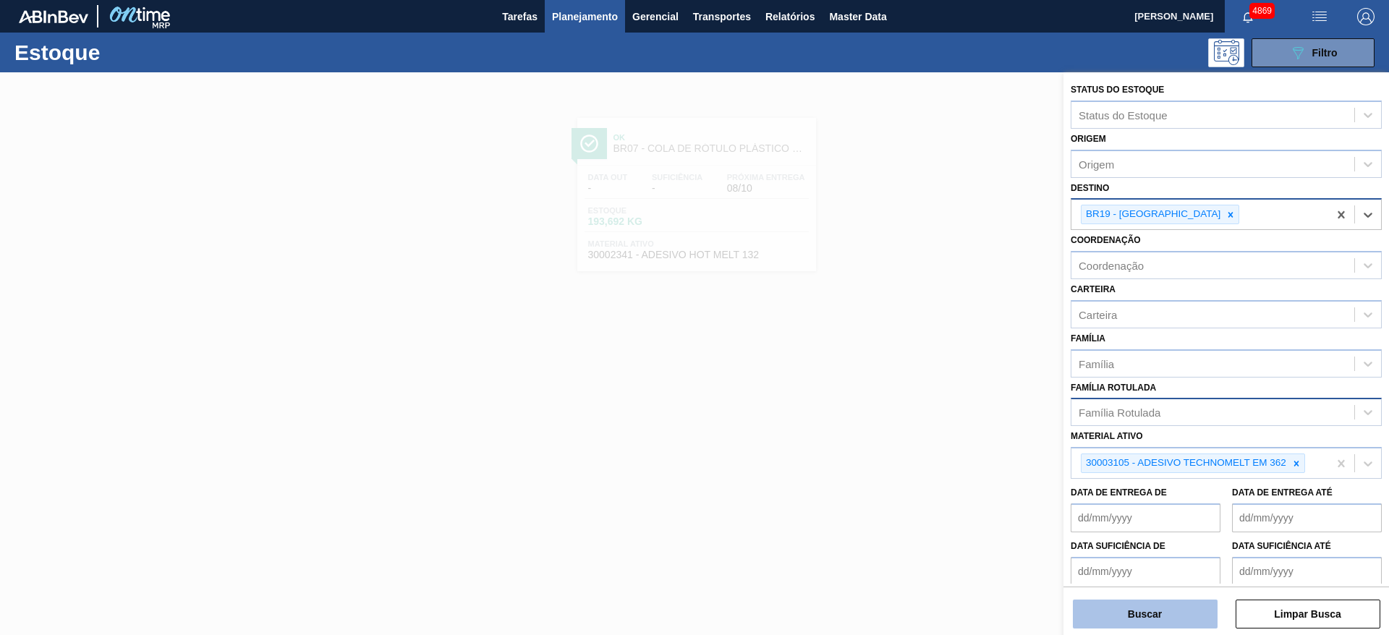
click at [1183, 609] on button "Buscar" at bounding box center [1145, 614] width 145 height 29
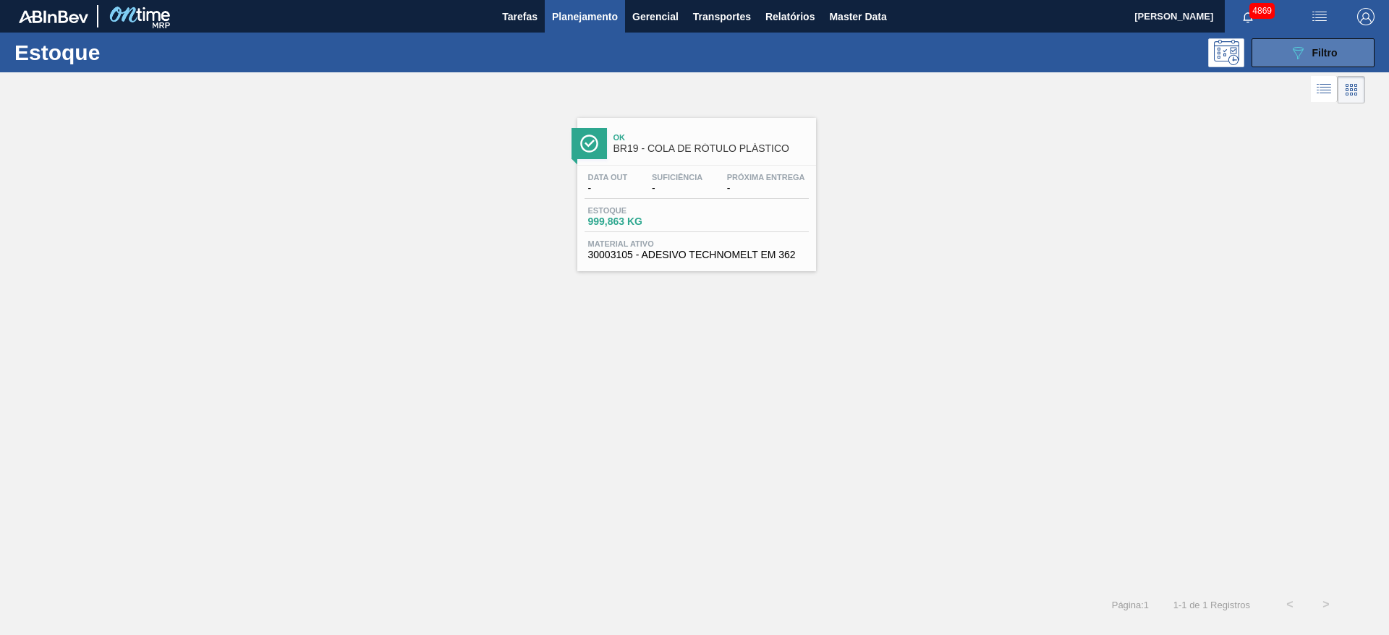
click at [1338, 52] on button "089F7B8B-B2A5-4AFE-B5C0-19BA573D28AC Filtro" at bounding box center [1312, 52] width 123 height 29
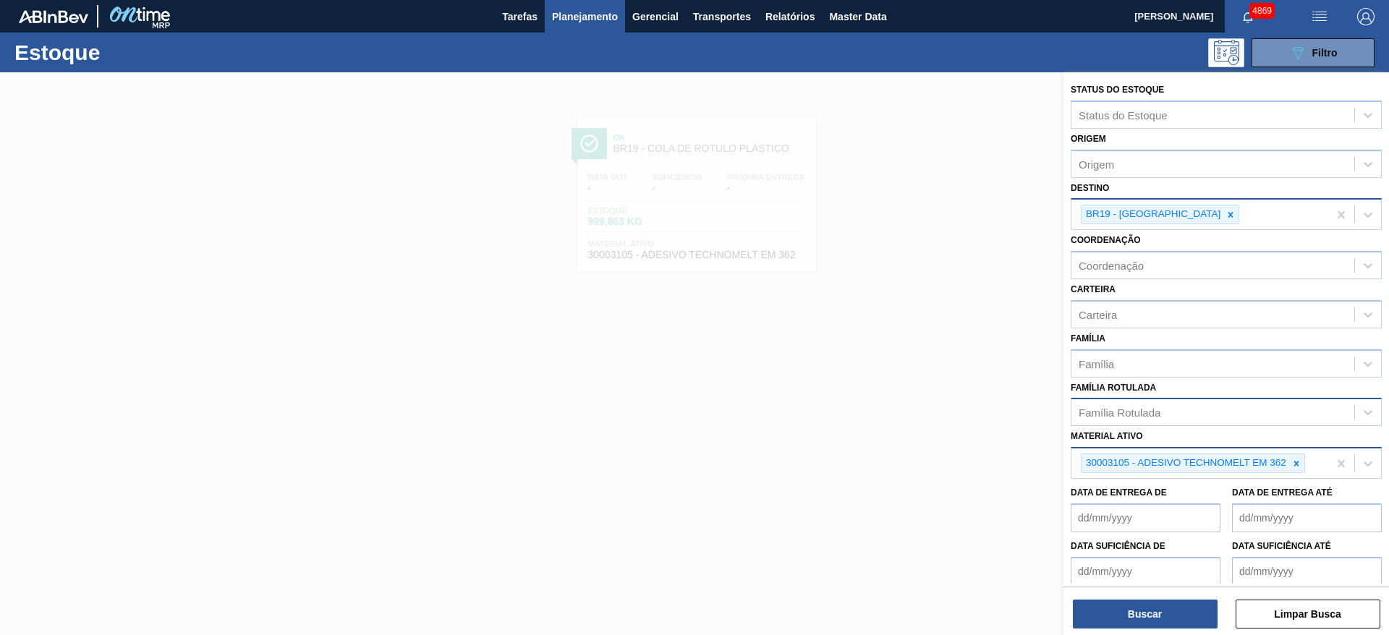
click at [1310, 467] on div "30003105 - ADESIVO TECHNOMELT EM 362" at bounding box center [1199, 464] width 257 height 30
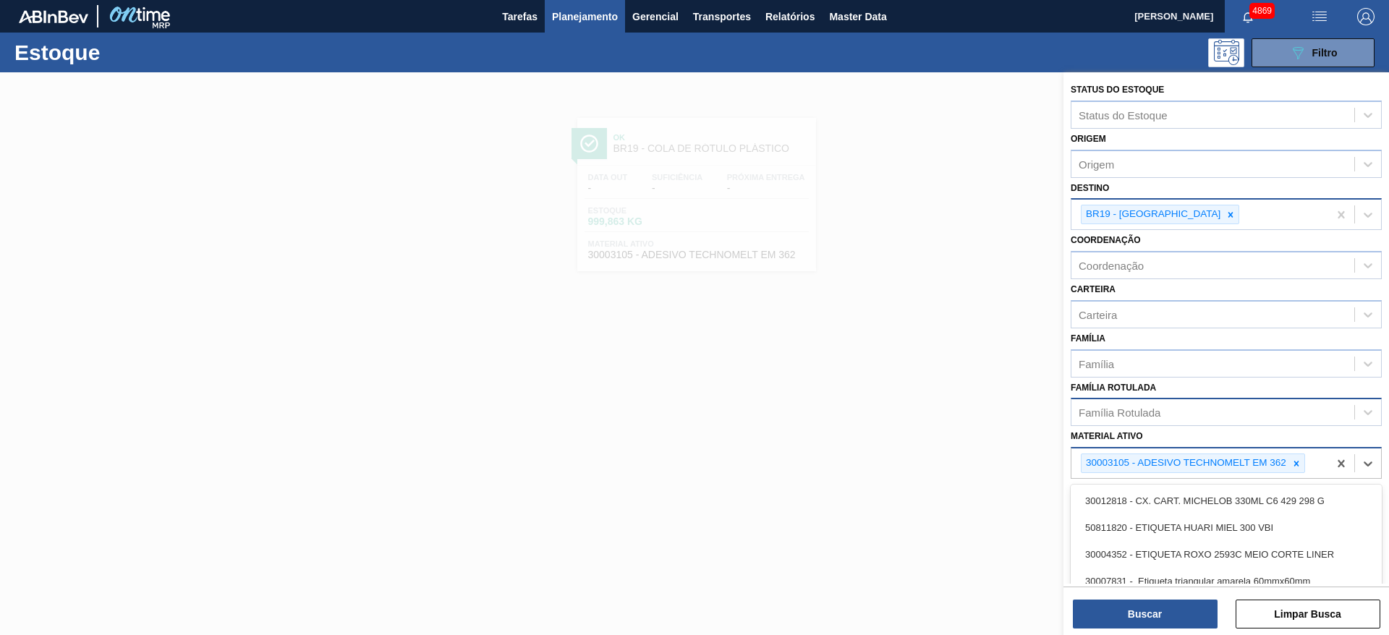
paste ativo "30002867"
type ativo "30002867"
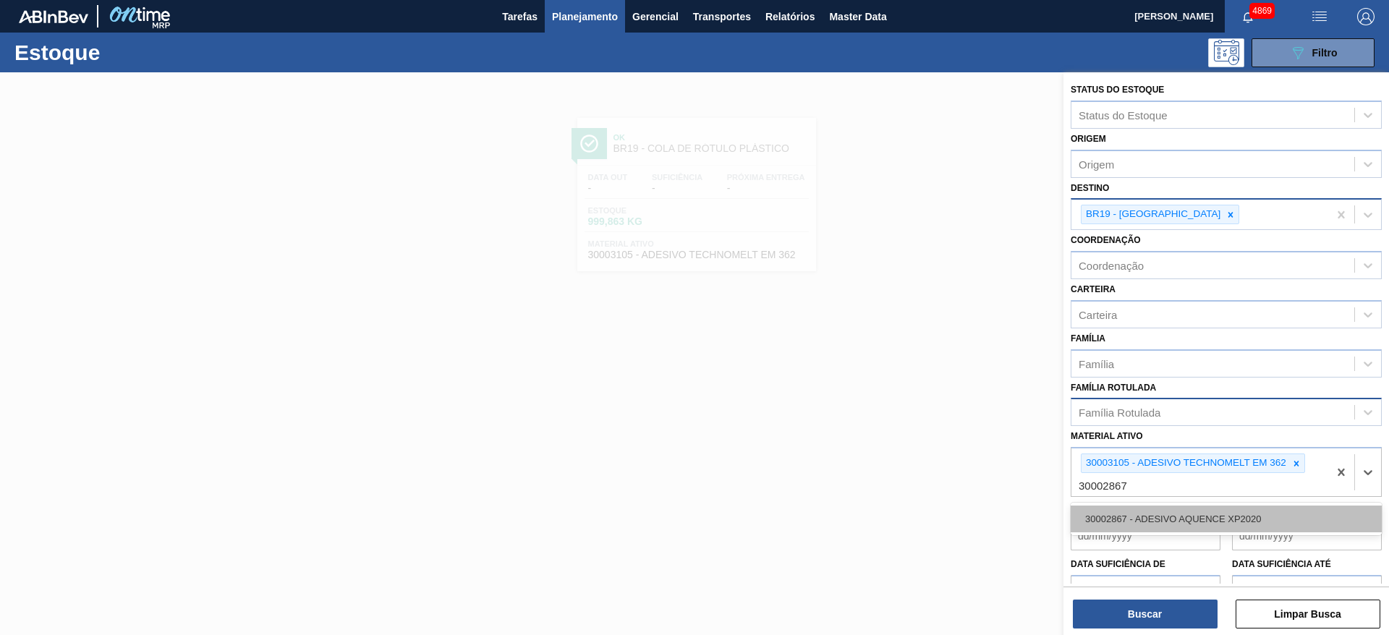
click at [1228, 512] on div "30002867 - ADESIVO AQUENCE XP2020" at bounding box center [1226, 519] width 311 height 27
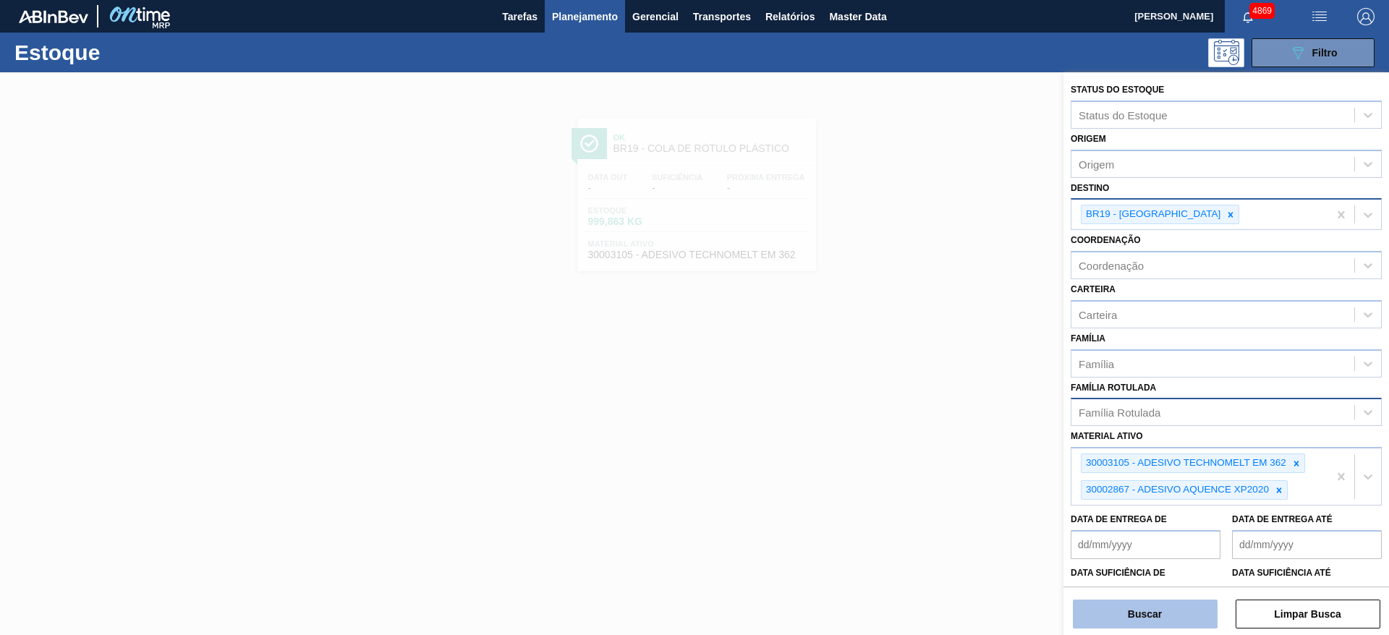
click at [1186, 613] on button "Buscar" at bounding box center [1145, 614] width 145 height 29
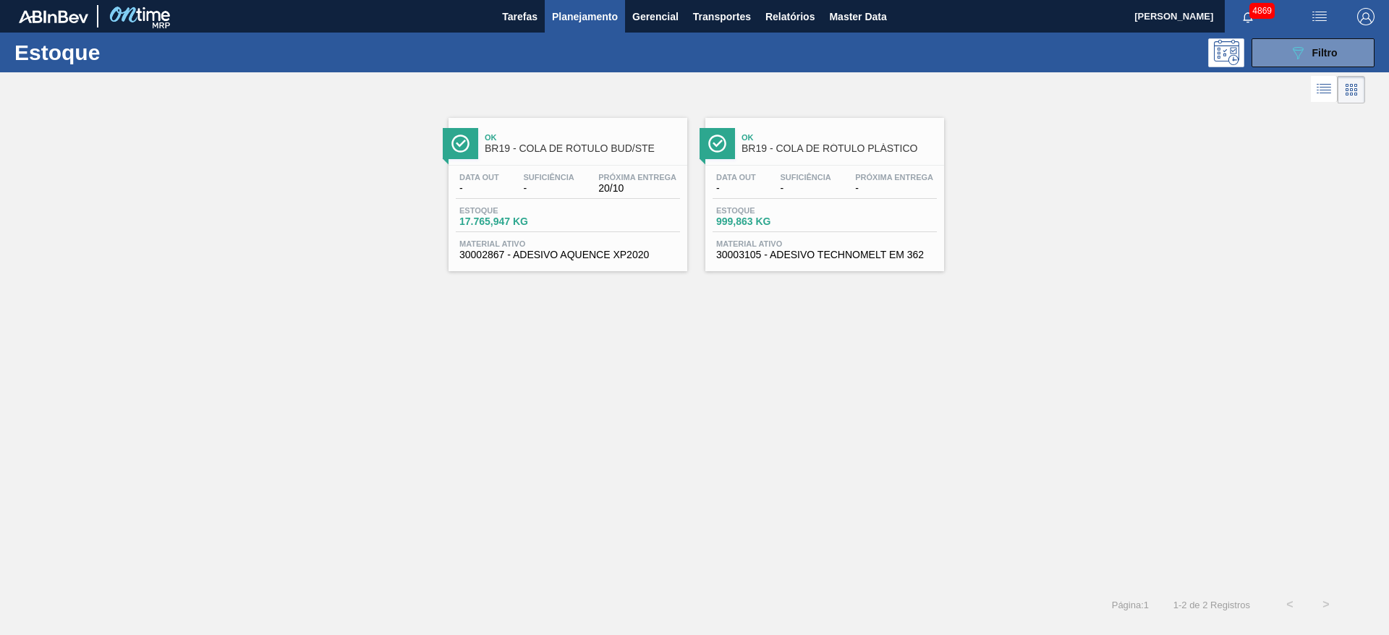
click at [1063, 129] on div "Ok BR19 - COLA DE RÓTULO BUD/STE Data out - Suficiência - Próxima Entrega 20/10…" at bounding box center [694, 189] width 1389 height 164
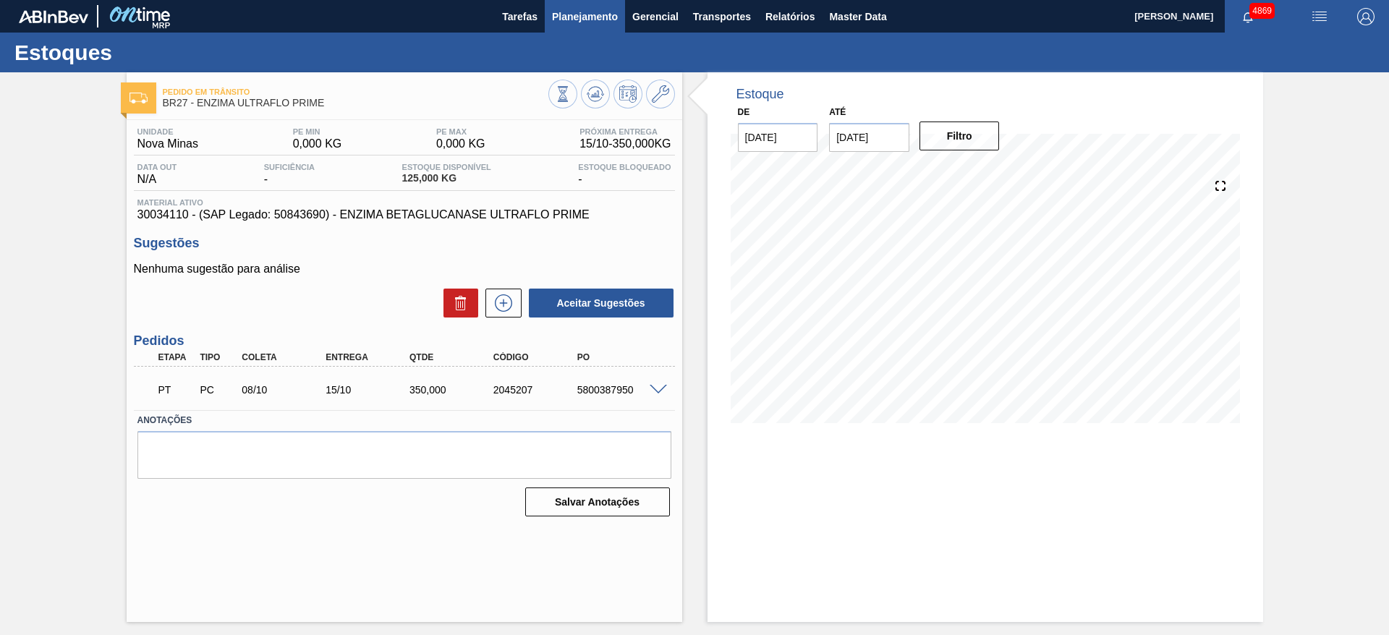
click at [592, 10] on span "Planejamento" at bounding box center [585, 16] width 66 height 17
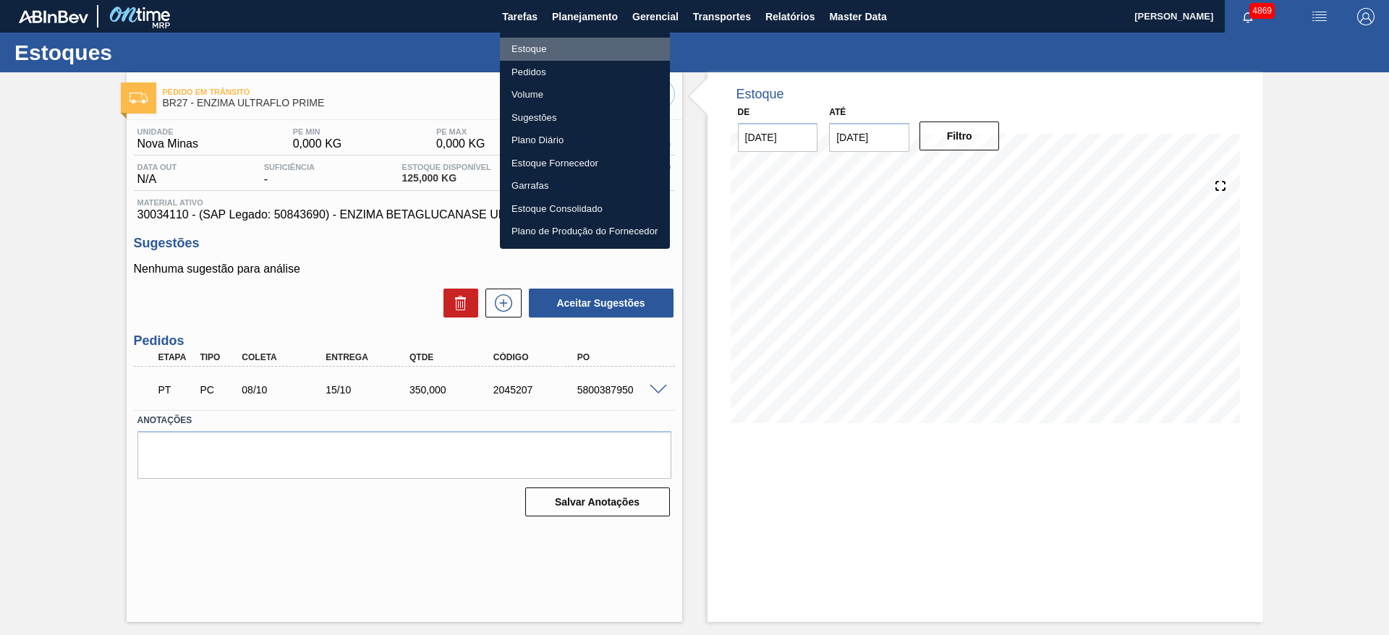
click at [563, 51] on li "Estoque" at bounding box center [585, 49] width 170 height 23
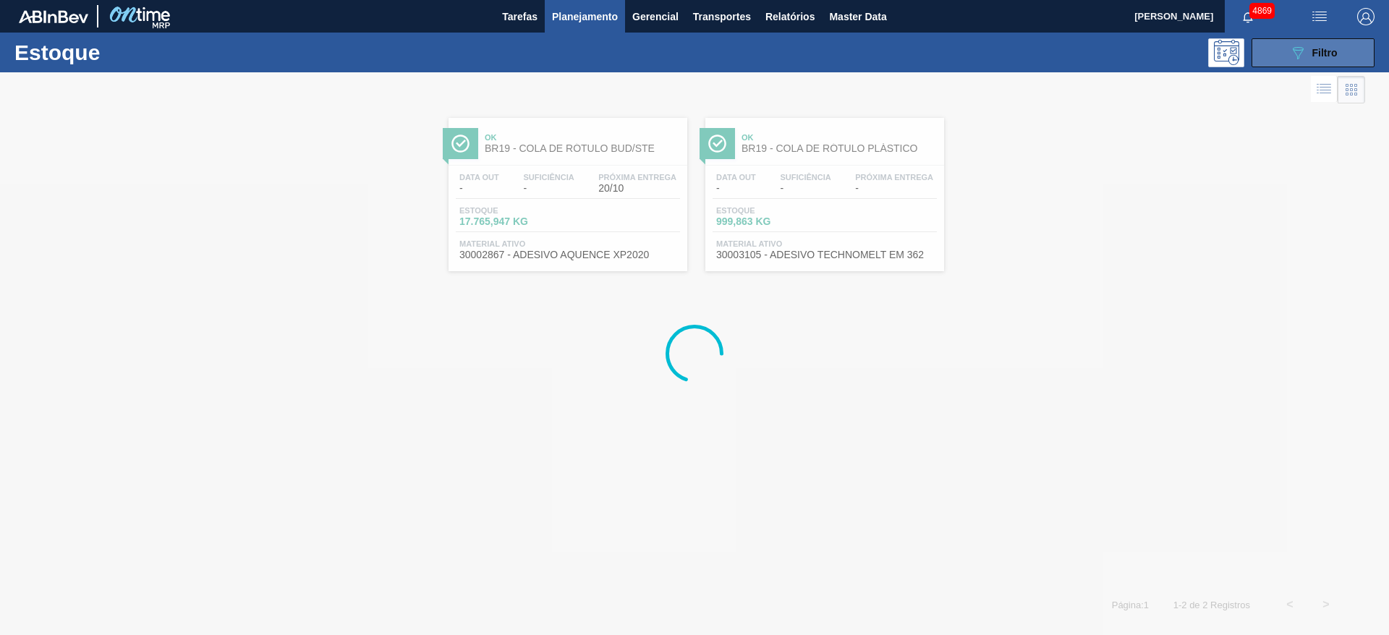
click at [1292, 54] on icon "089F7B8B-B2A5-4AFE-B5C0-19BA573D28AC" at bounding box center [1297, 52] width 17 height 17
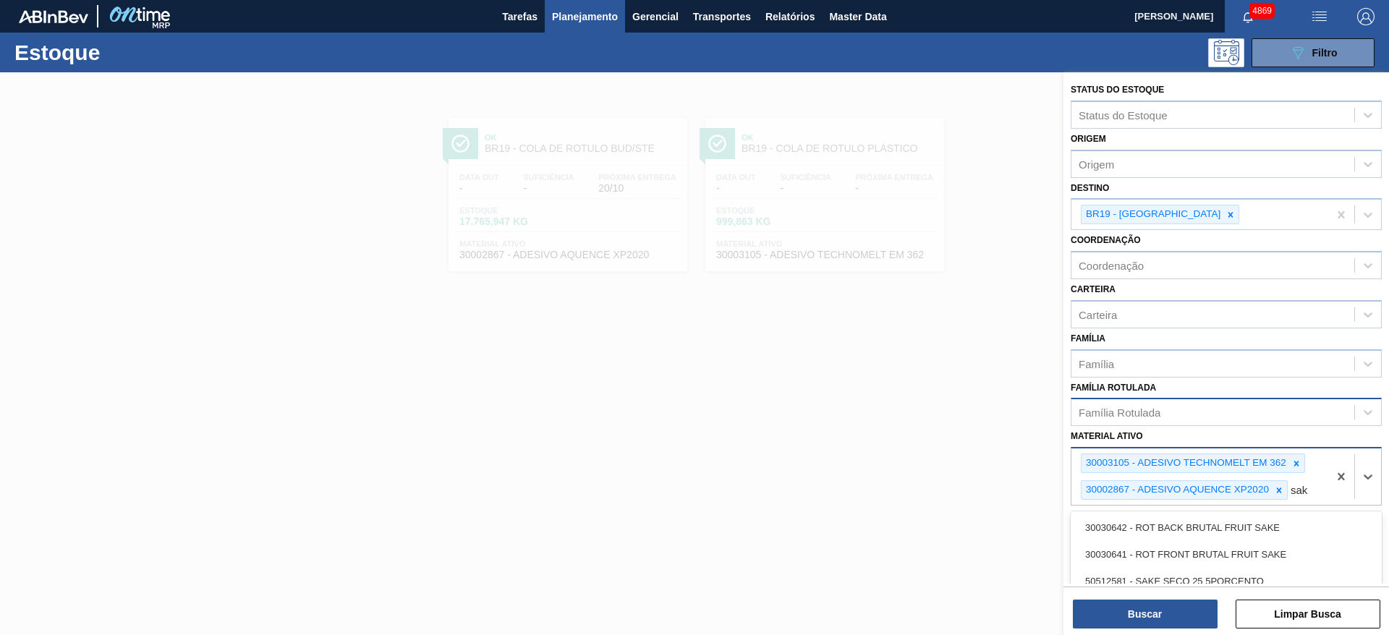
type ativo "sak"
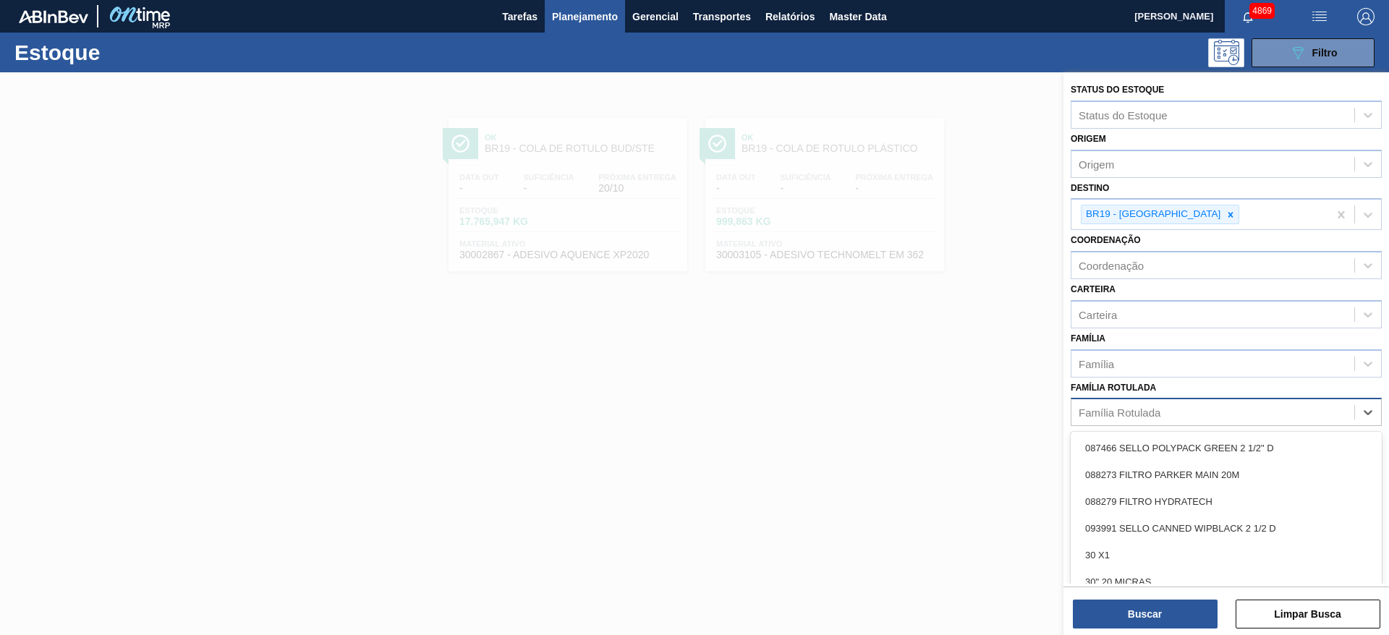
click at [1149, 402] on div "Família Rotulada" at bounding box center [1212, 412] width 283 height 21
type Rotulada "sak"
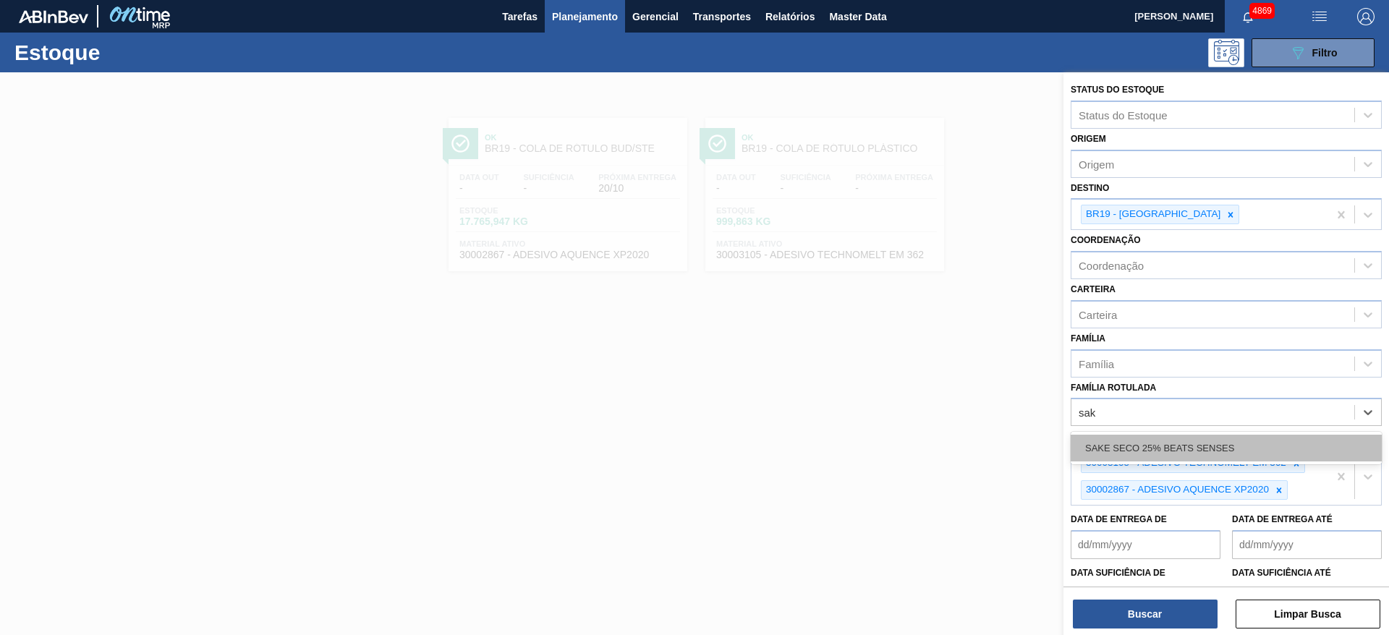
click at [1156, 445] on div "SAKE SECO 25% BEATS SENSES" at bounding box center [1226, 448] width 311 height 27
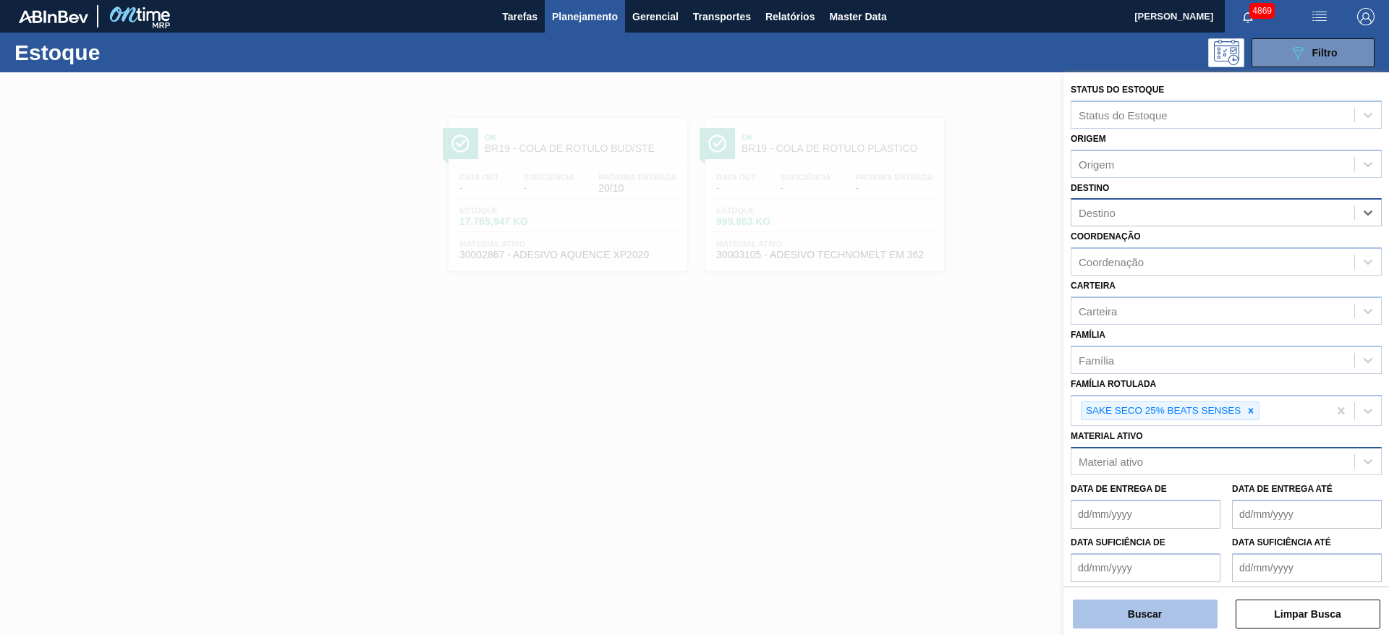
click at [1129, 617] on button "Buscar" at bounding box center [1145, 614] width 145 height 29
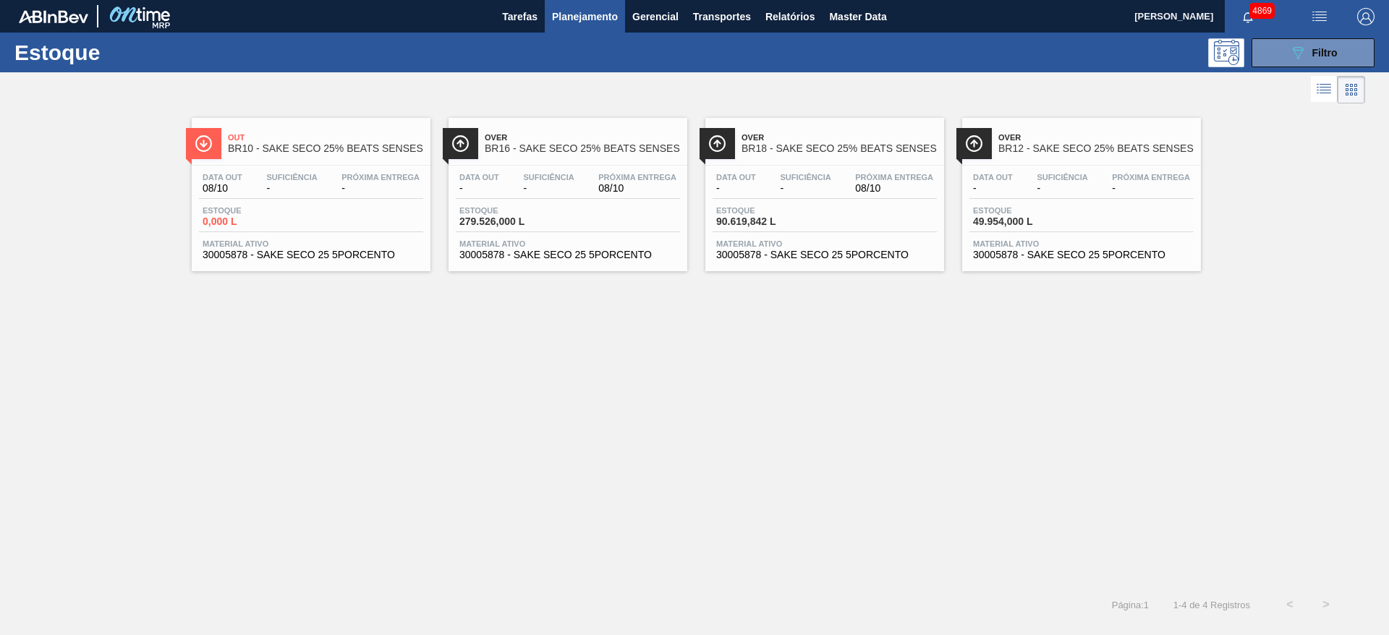
click at [480, 232] on div "Data out - Suficiência - Próxima Entrega 08/10 Estoque 279.526,000 L Material a…" at bounding box center [568, 215] width 239 height 98
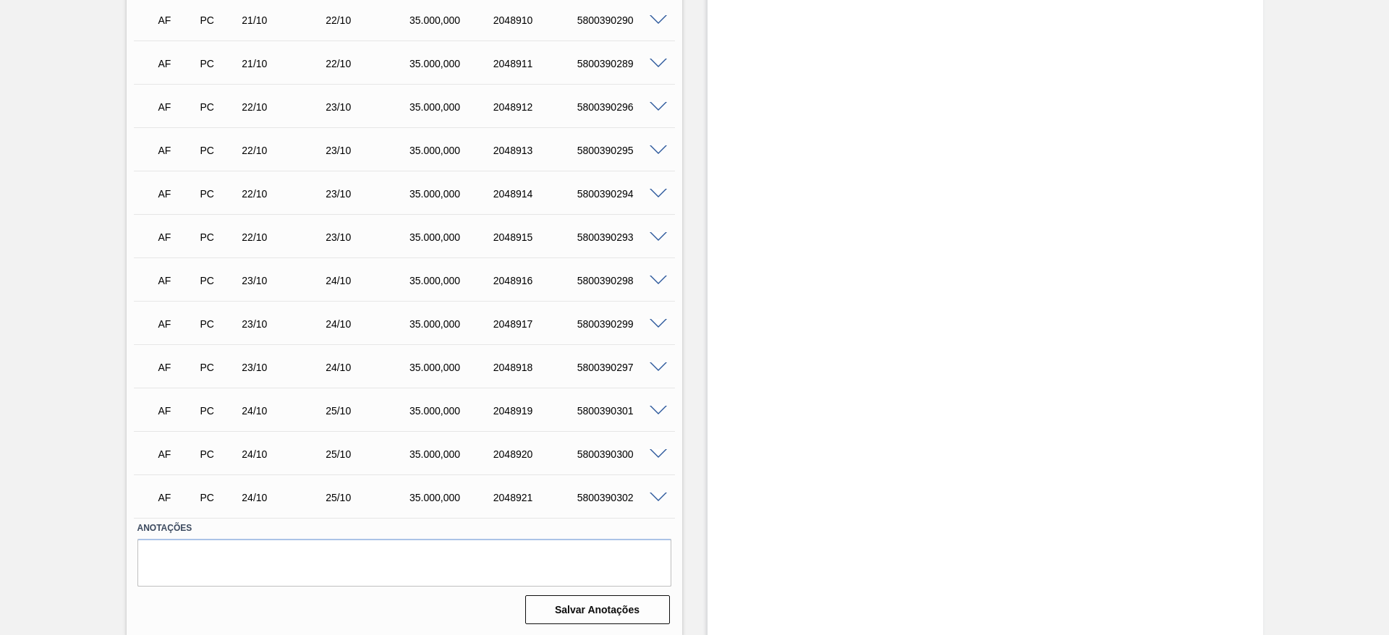
scroll to position [2628, 0]
drag, startPoint x: 573, startPoint y: 280, endPoint x: 638, endPoint y: 278, distance: 65.1
click at [638, 278] on div "5800390298" at bounding box center [621, 279] width 94 height 12
copy div "5800390298"
drag, startPoint x: 566, startPoint y: 409, endPoint x: 642, endPoint y: 408, distance: 76.7
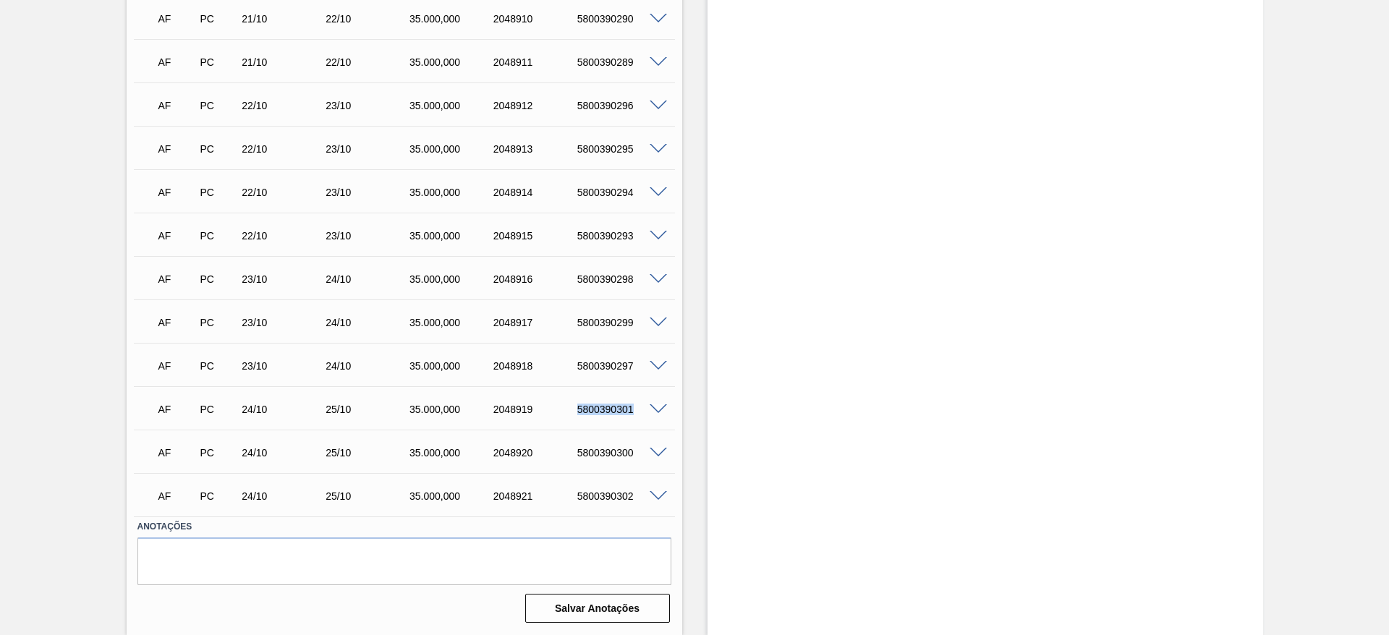
click at [643, 408] on div "AF PC 24/10 25/10 35.000,000 2048919 5800390301" at bounding box center [400, 408] width 503 height 29
copy div "5800390301"
drag, startPoint x: 579, startPoint y: 452, endPoint x: 636, endPoint y: 449, distance: 56.5
click at [636, 449] on div "5800390300" at bounding box center [621, 453] width 94 height 12
copy div "5800390300"
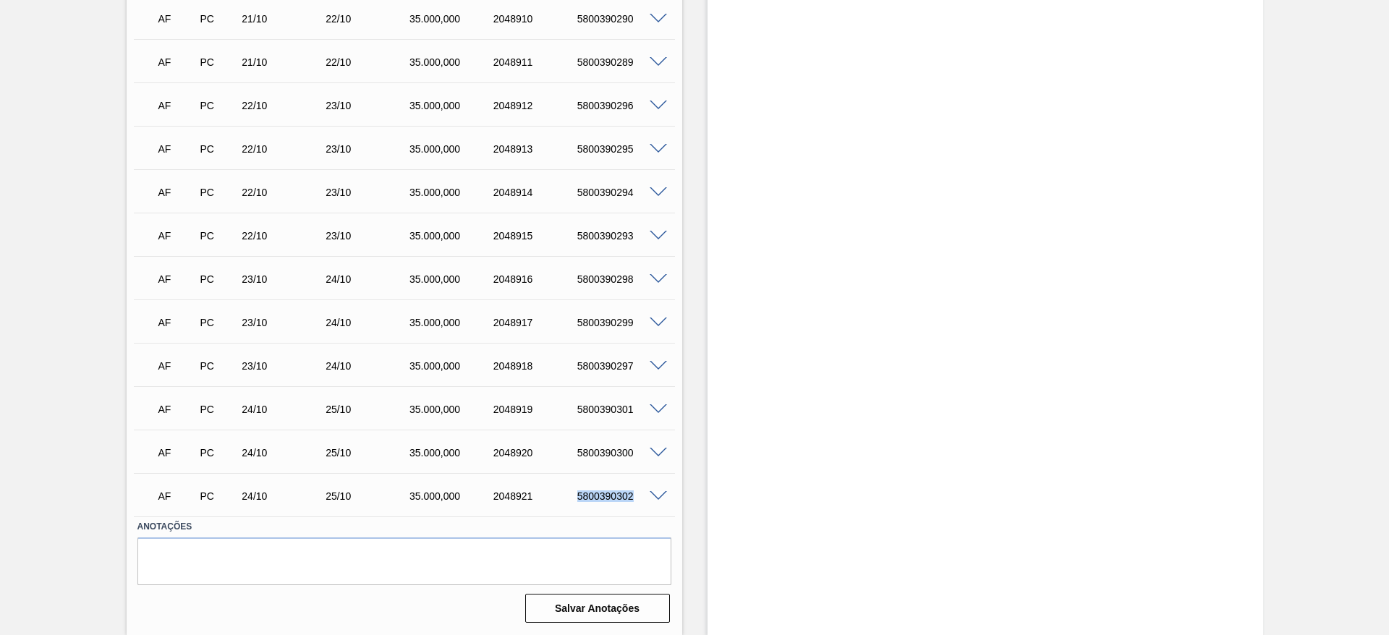
drag, startPoint x: 572, startPoint y: 500, endPoint x: 641, endPoint y: 497, distance: 68.8
click at [641, 498] on div "5800390302" at bounding box center [621, 496] width 94 height 12
copy div "5800390302"
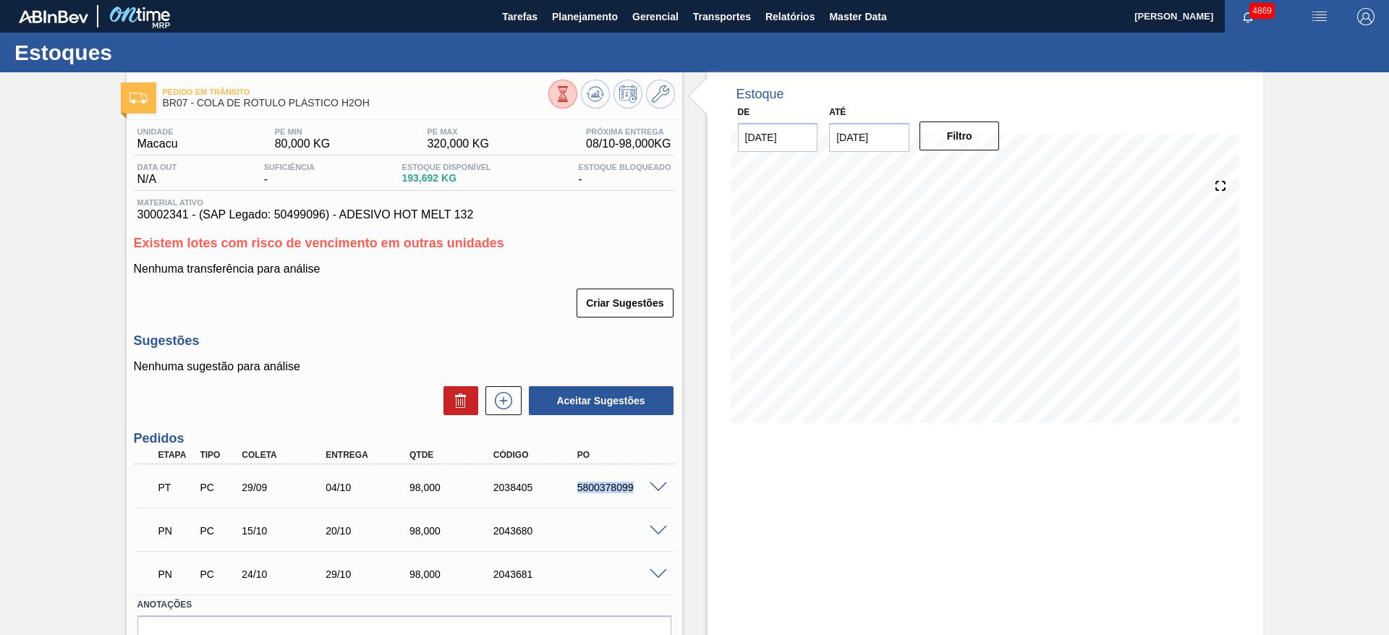
drag, startPoint x: 571, startPoint y: 490, endPoint x: 645, endPoint y: 486, distance: 74.6
click at [645, 486] on div "PT PC 29/09 04/10 98,000 2038405 5800378099" at bounding box center [404, 486] width 541 height 36
copy div "5800378099"
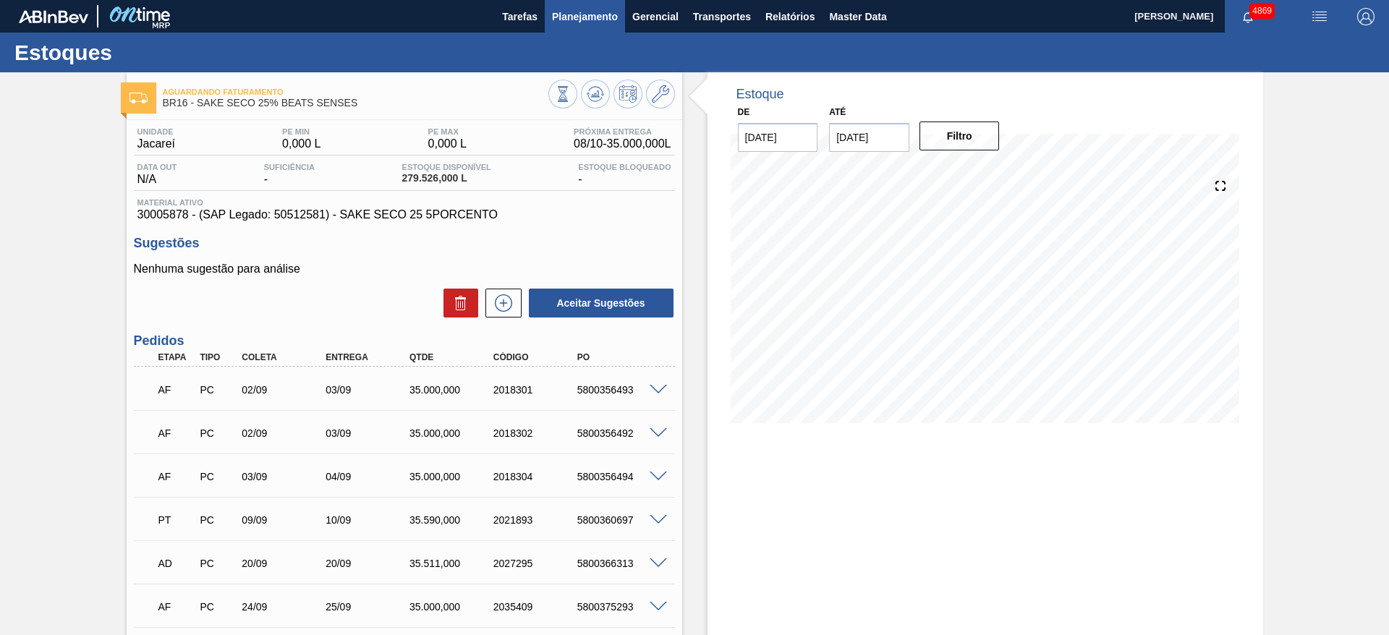
click at [586, 25] on button "Planejamento" at bounding box center [585, 16] width 80 height 33
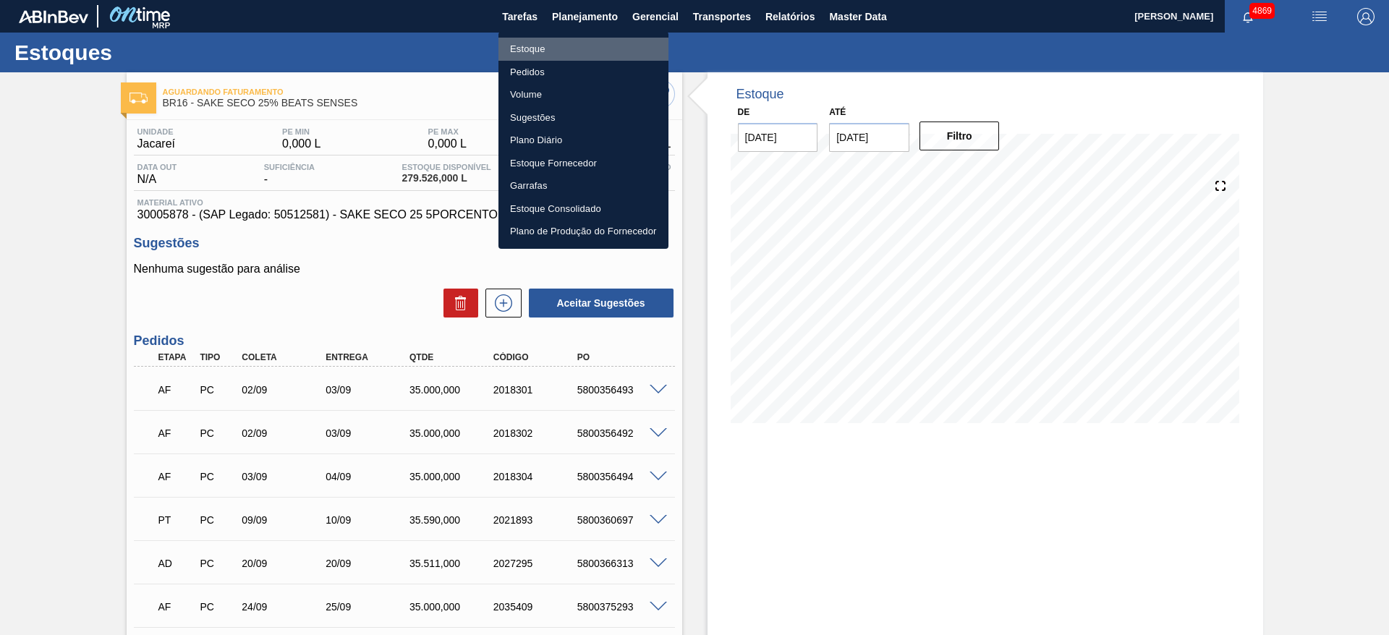
click at [564, 39] on li "Estoque" at bounding box center [583, 49] width 170 height 23
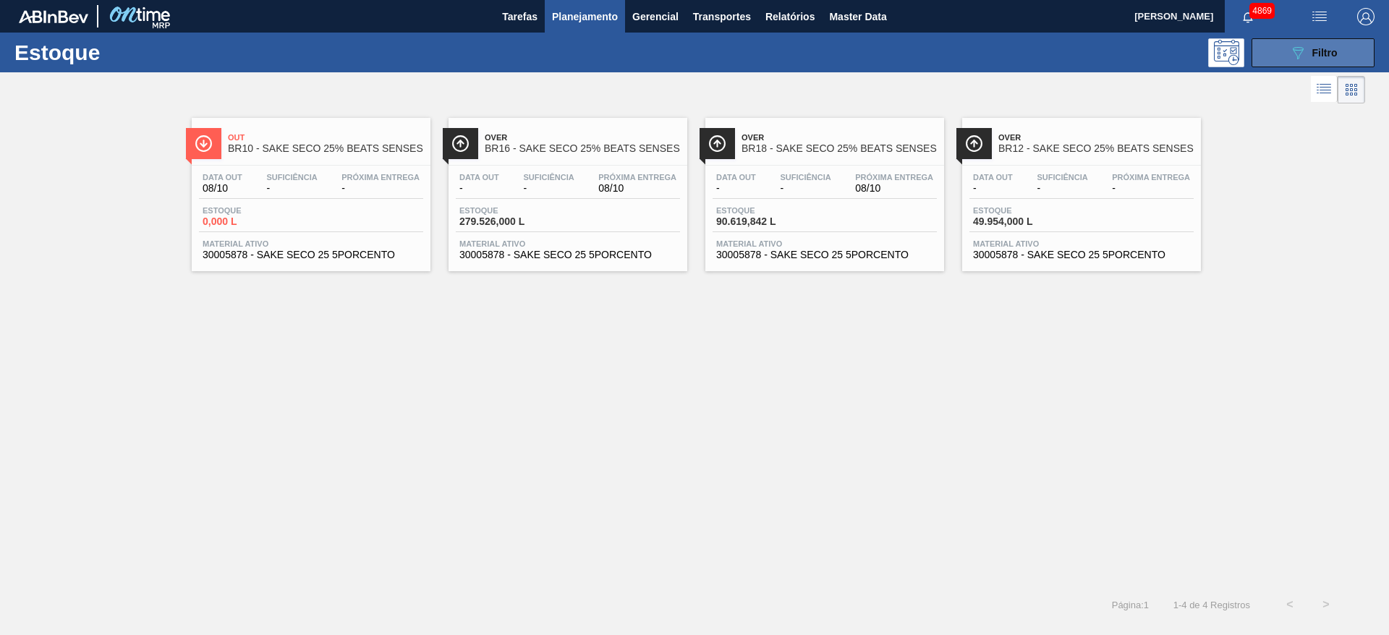
click at [1342, 48] on button "089F7B8B-B2A5-4AFE-B5C0-19BA573D28AC Filtro" at bounding box center [1312, 52] width 123 height 29
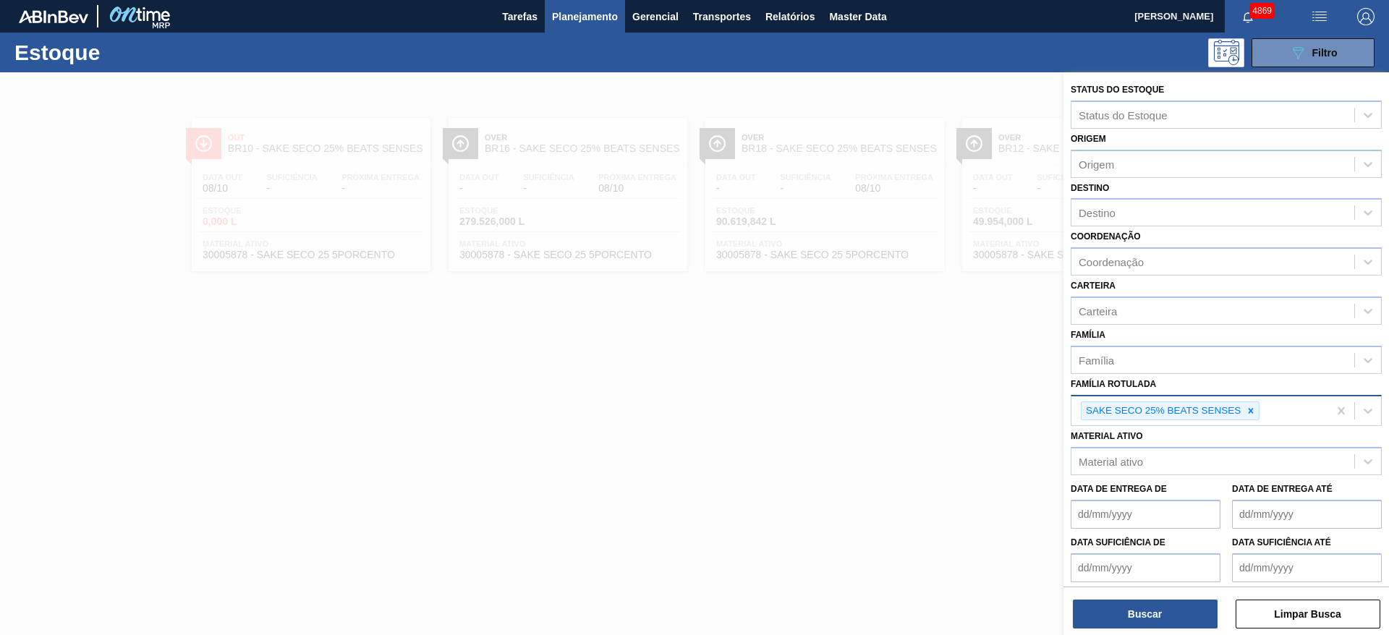
click at [1253, 414] on icon at bounding box center [1251, 411] width 10 height 10
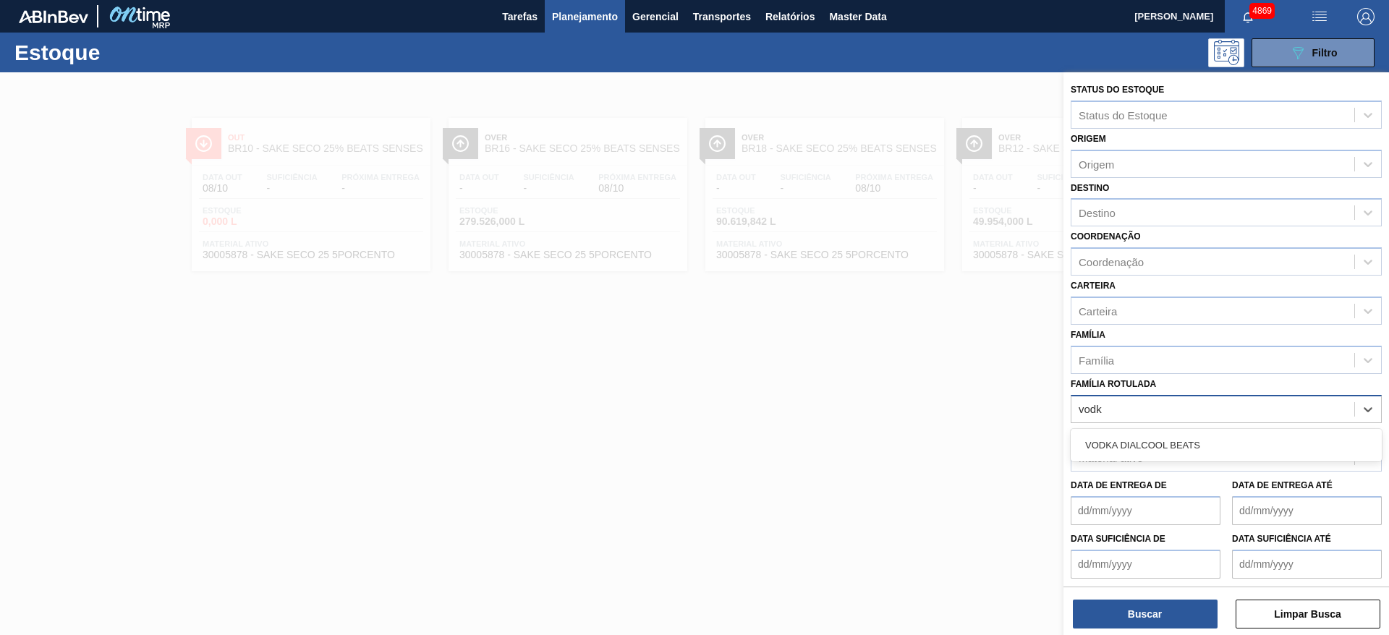
type Rotulada "vodka"
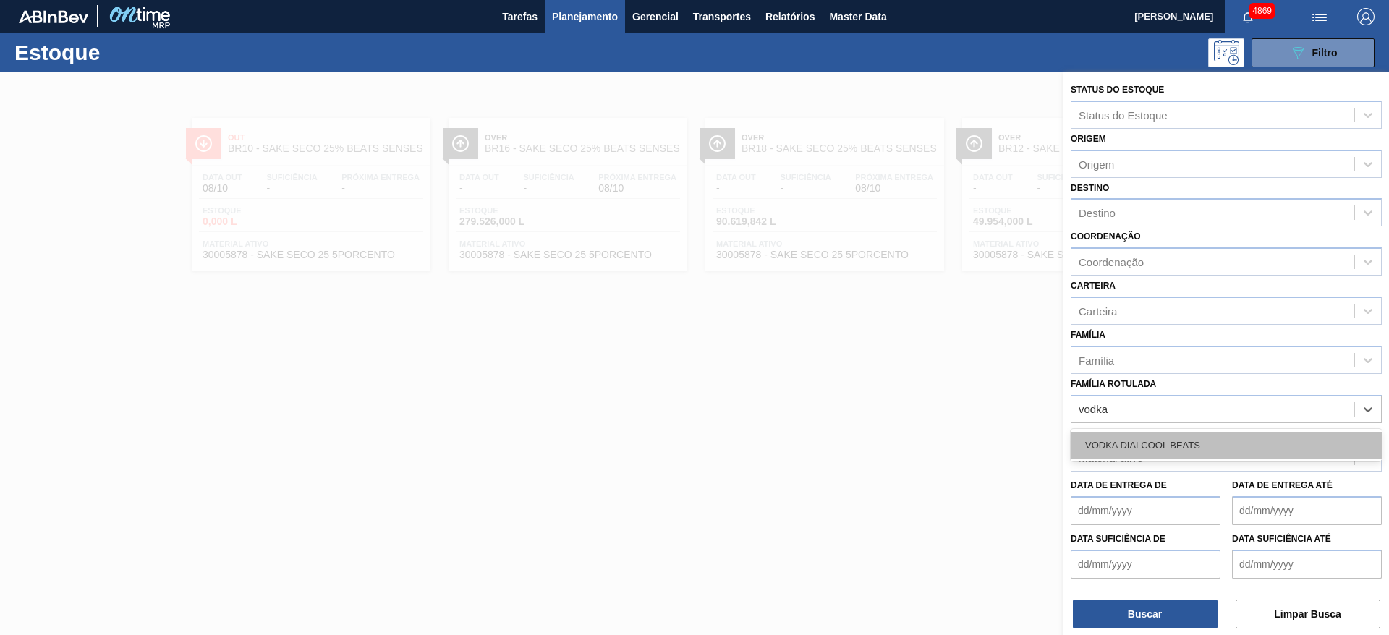
click at [1237, 451] on div "VODKA DIALCOOL BEATS" at bounding box center [1226, 445] width 311 height 27
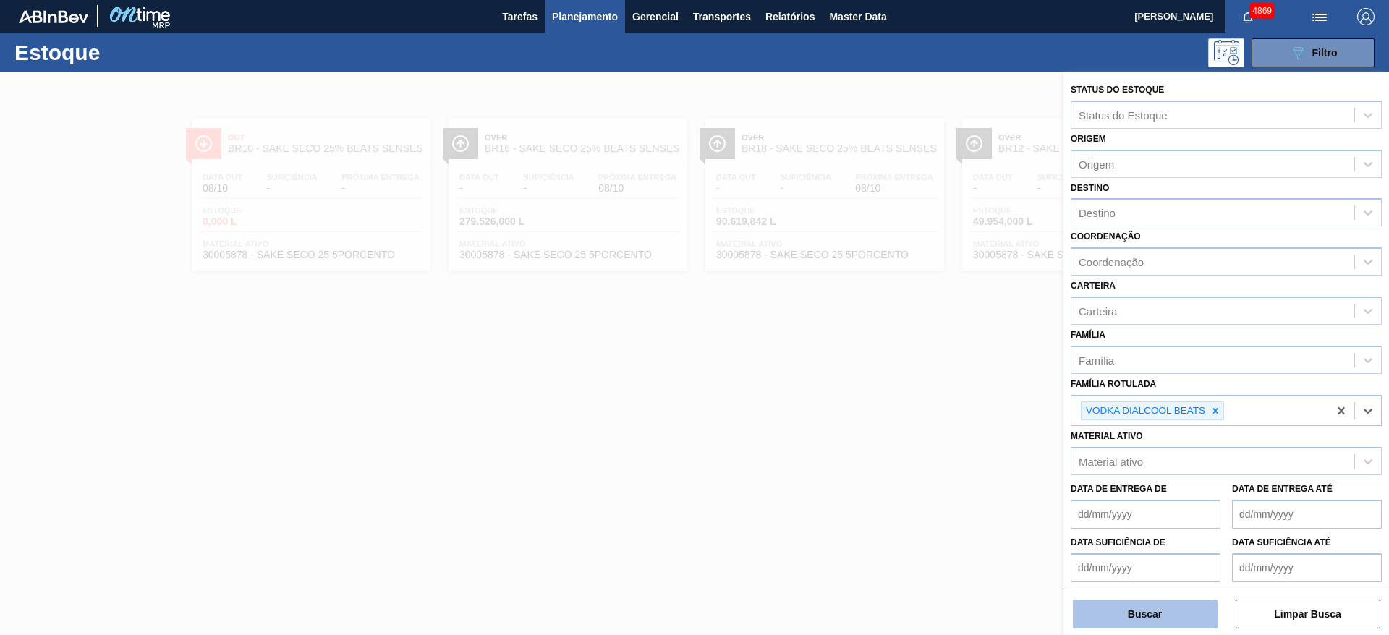
click at [1178, 616] on button "Buscar" at bounding box center [1145, 614] width 145 height 29
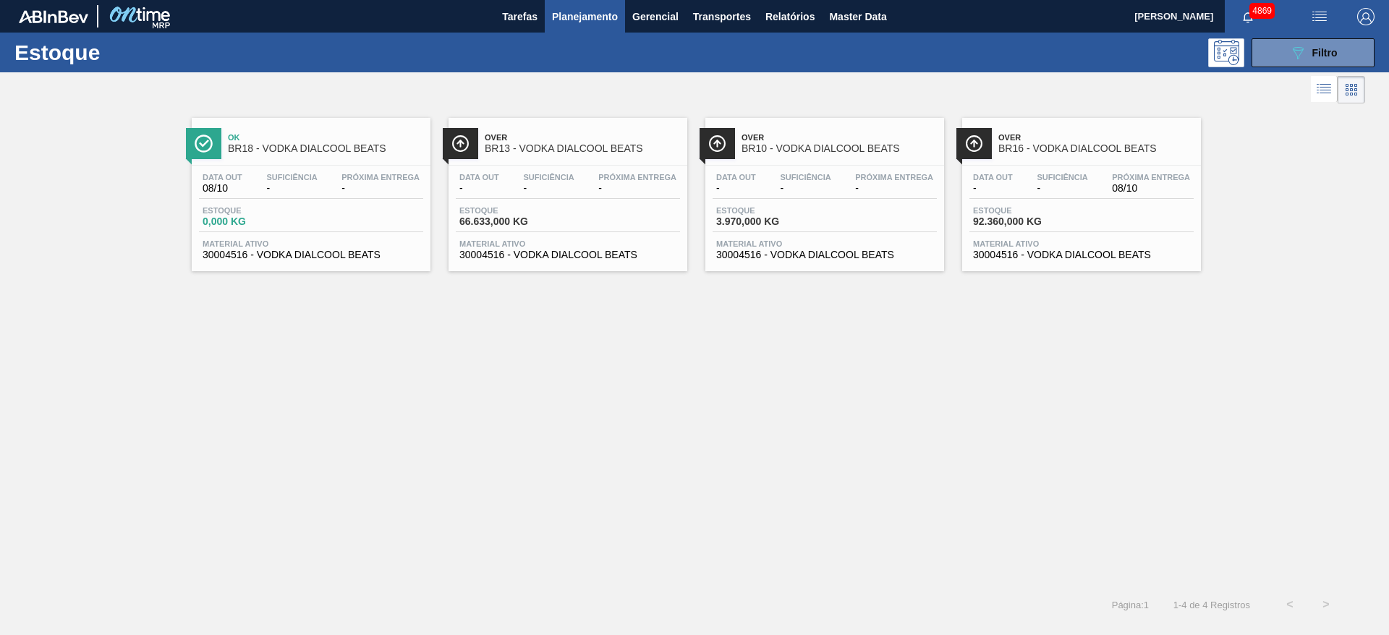
click at [1118, 190] on span "08/10" at bounding box center [1151, 188] width 78 height 11
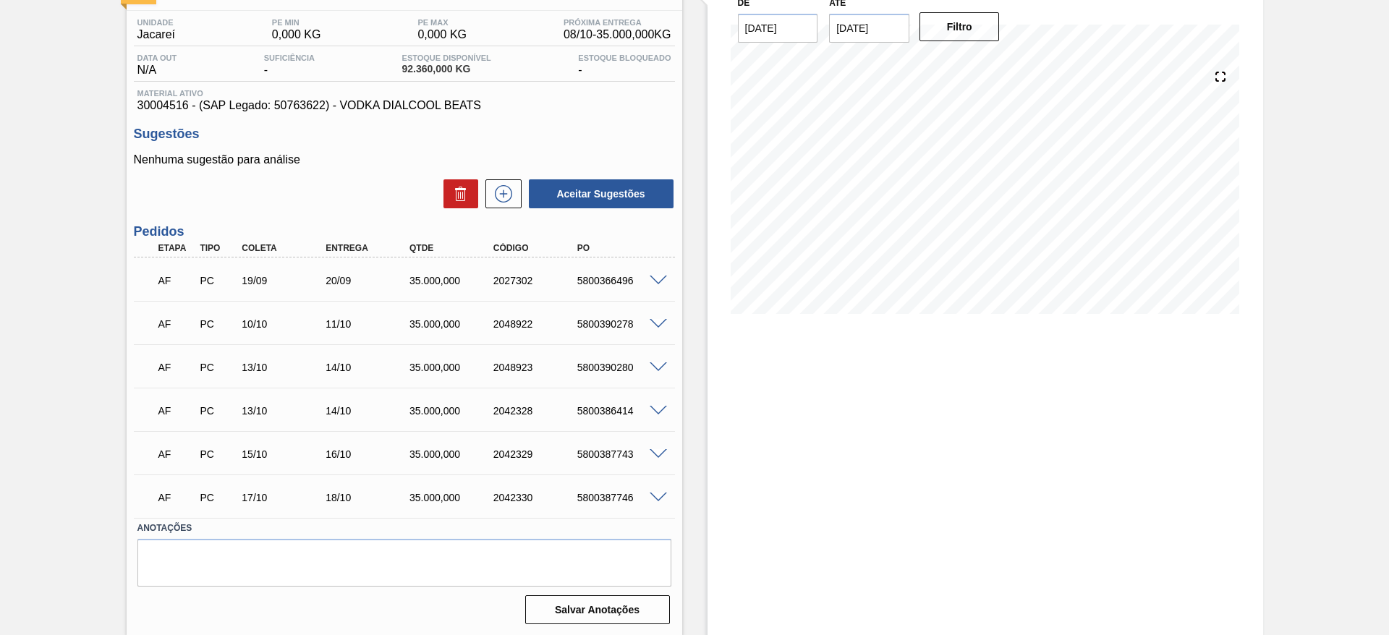
scroll to position [111, 0]
click at [655, 408] on span at bounding box center [658, 409] width 17 height 11
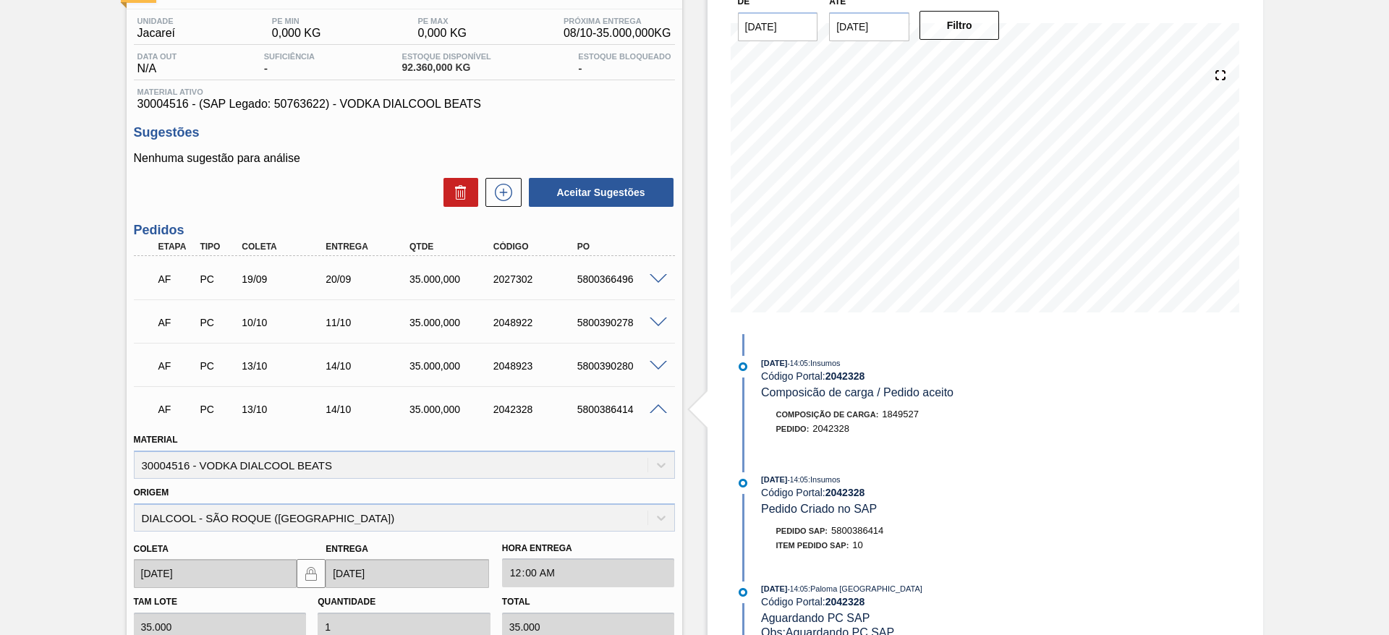
click at [659, 366] on span at bounding box center [658, 366] width 17 height 11
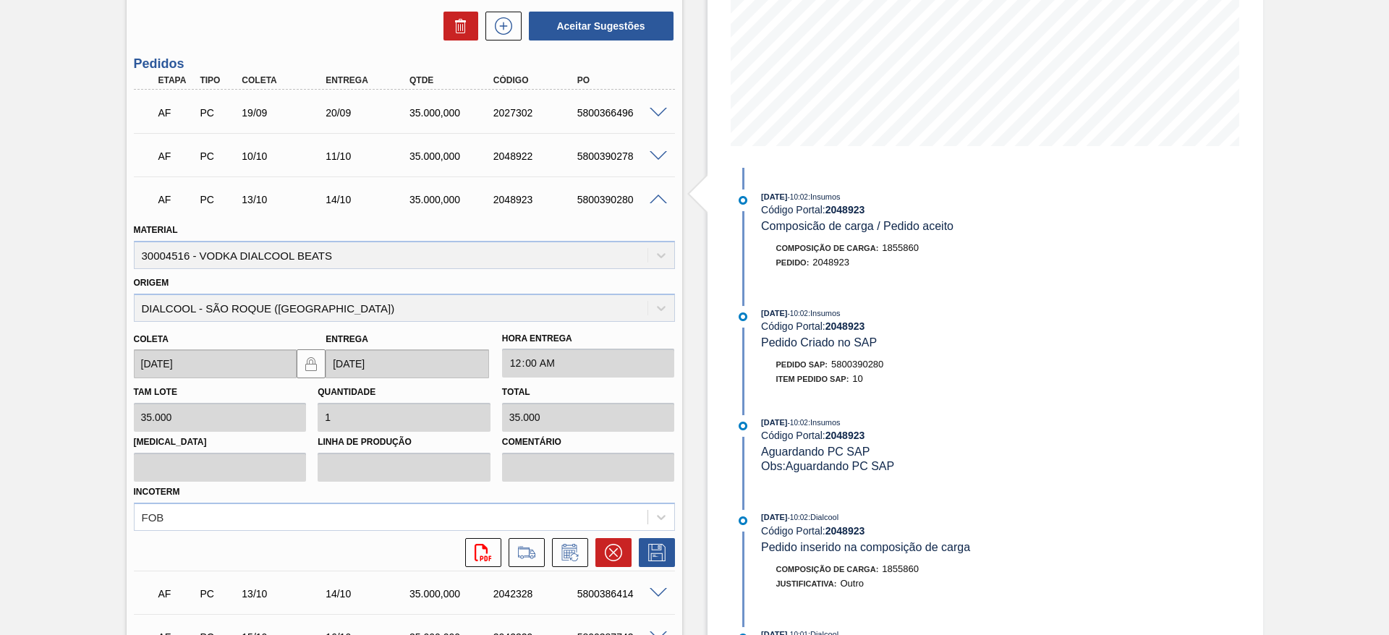
scroll to position [219, 0]
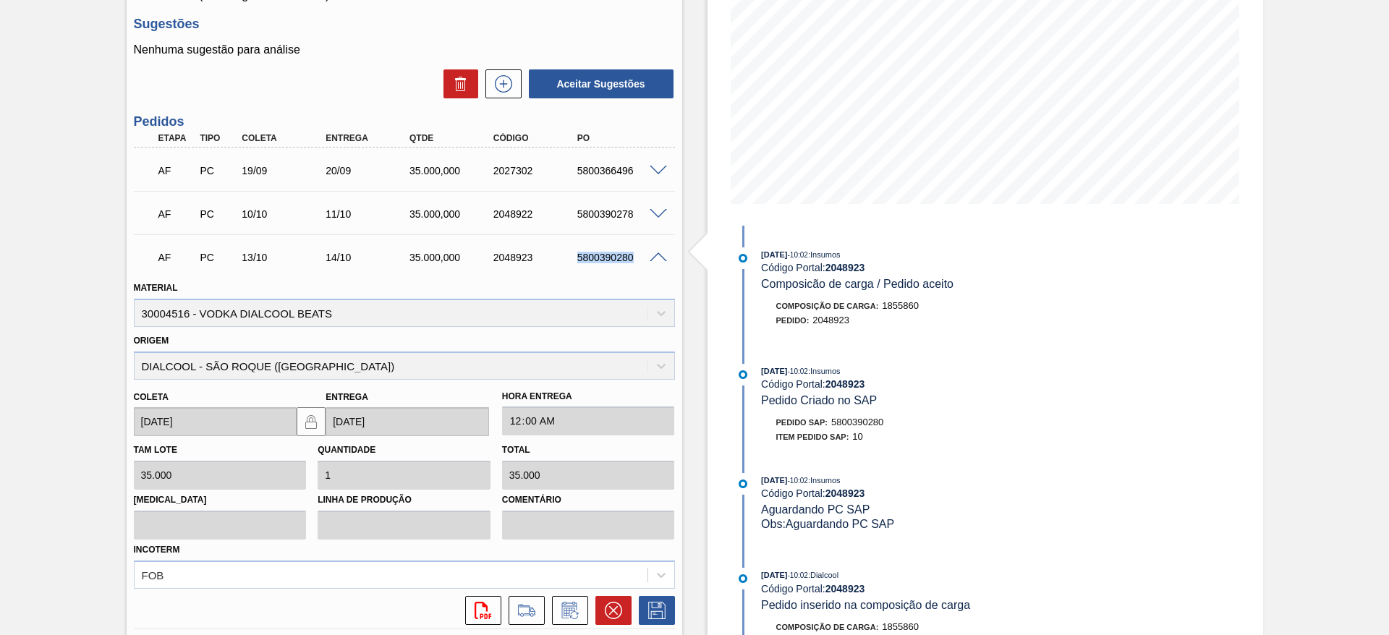
drag, startPoint x: 567, startPoint y: 262, endPoint x: 644, endPoint y: 269, distance: 77.0
click at [644, 269] on div "AF PC 13/10 14/10 35.000,000 2048923 5800390280" at bounding box center [400, 256] width 503 height 29
copy div "5800390280"
